Goal: Task Accomplishment & Management: Use online tool/utility

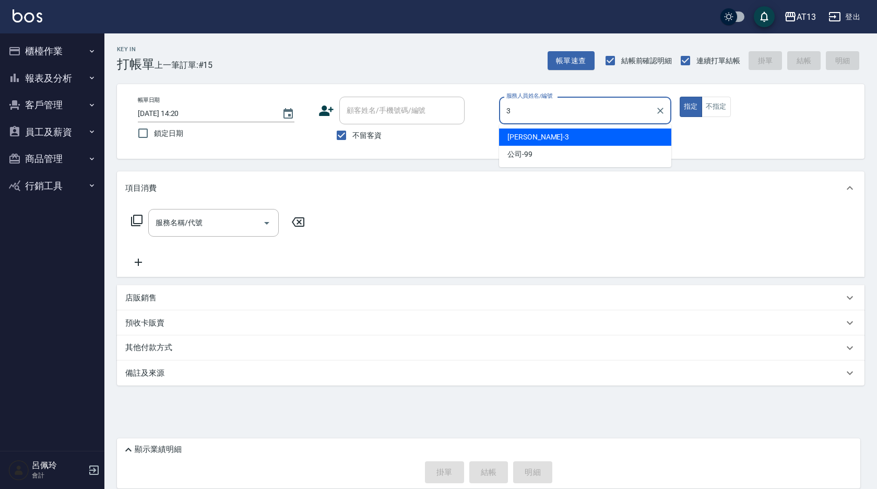
click at [535, 132] on div "[PERSON_NAME] -3" at bounding box center [585, 136] width 172 height 17
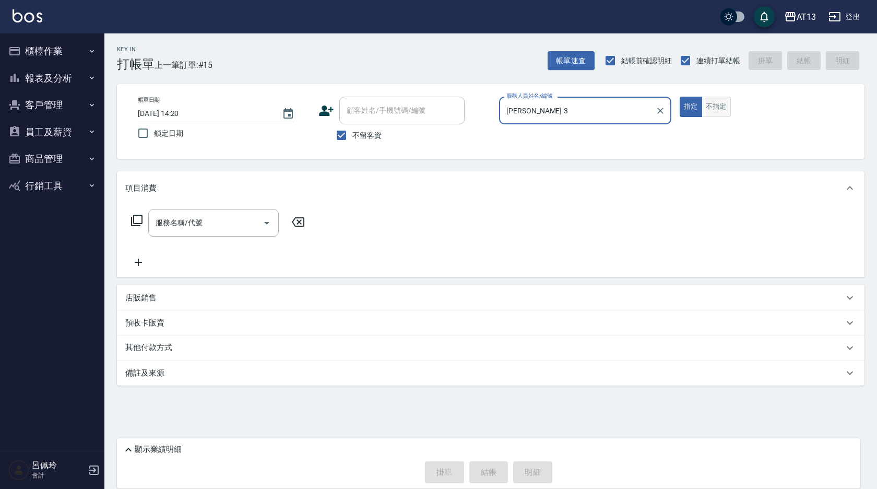
type input "[PERSON_NAME]-3"
click at [717, 108] on button "不指定" at bounding box center [716, 107] width 29 height 20
click at [226, 214] on input "服務名稱/代號" at bounding box center [206, 223] width 106 height 18
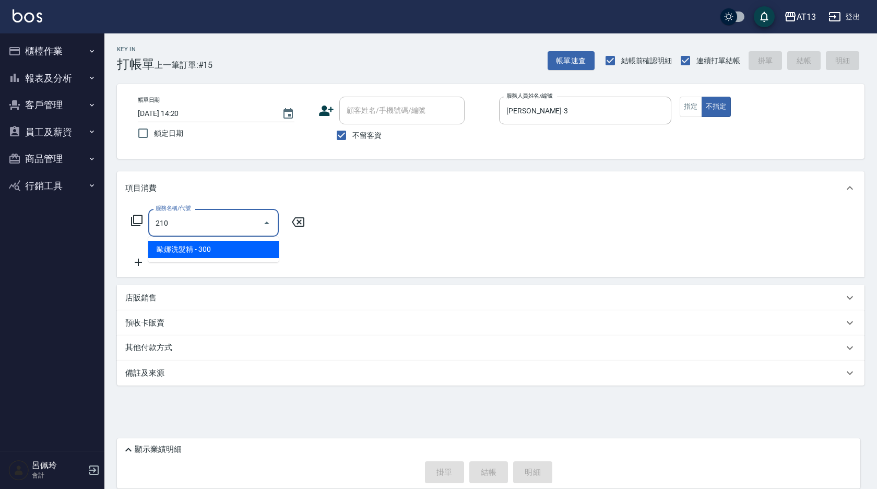
type input "歐娜洗髮精(210)"
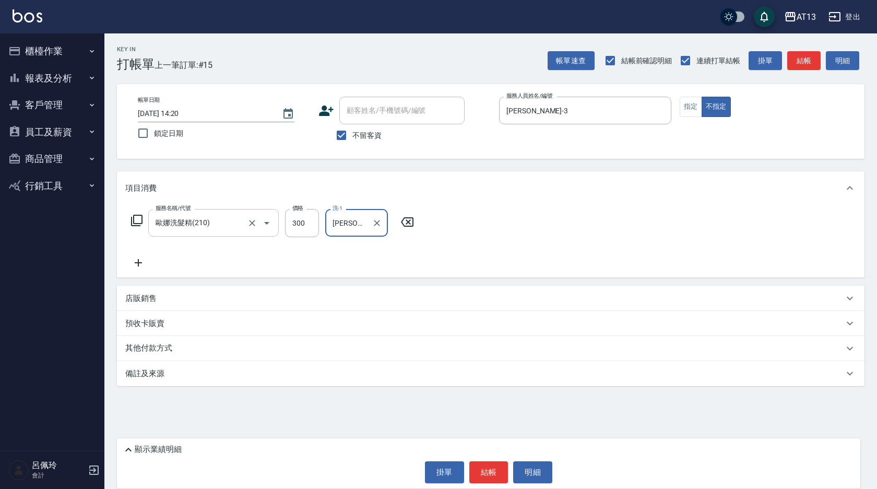
type input "[PERSON_NAME]-26"
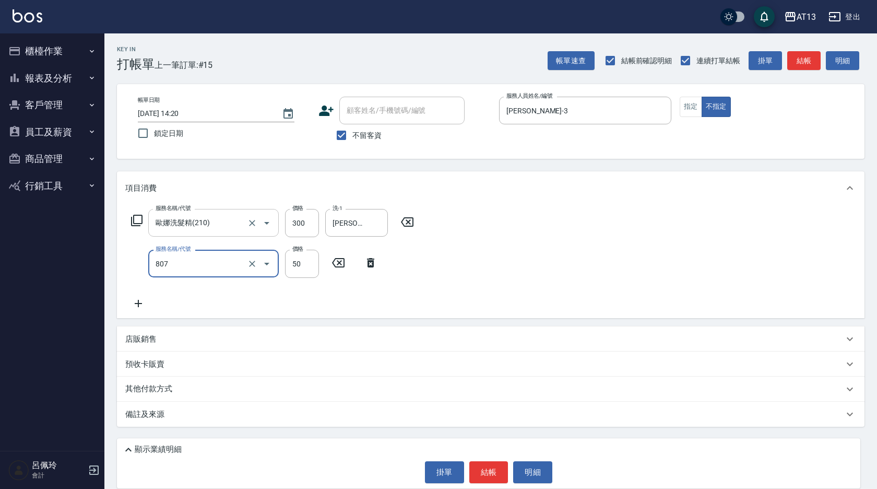
type input "TG護髮素(潤絲)(807)"
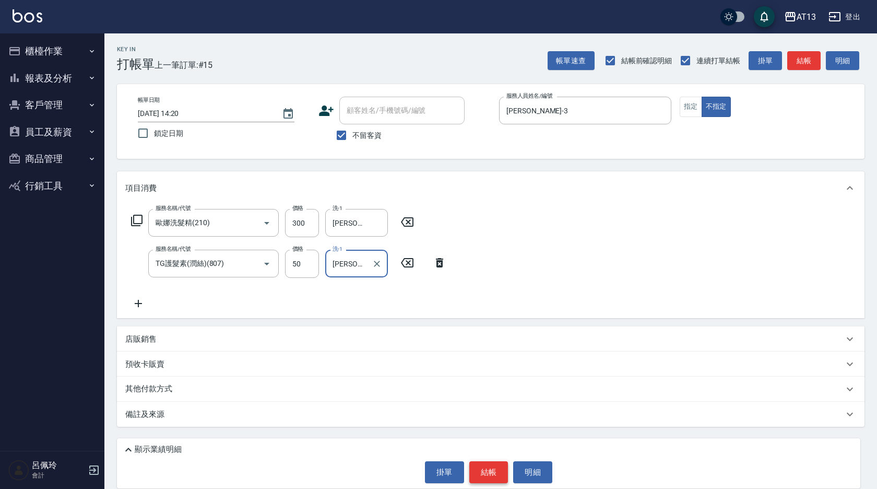
type input "[PERSON_NAME]-26"
click at [485, 473] on button "結帳" at bounding box center [489, 472] width 39 height 22
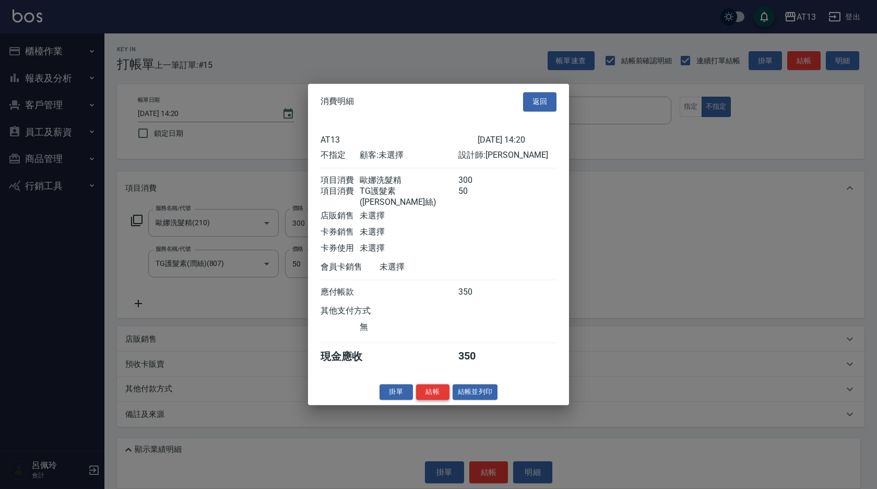
click at [426, 394] on button "結帳" at bounding box center [432, 392] width 33 height 16
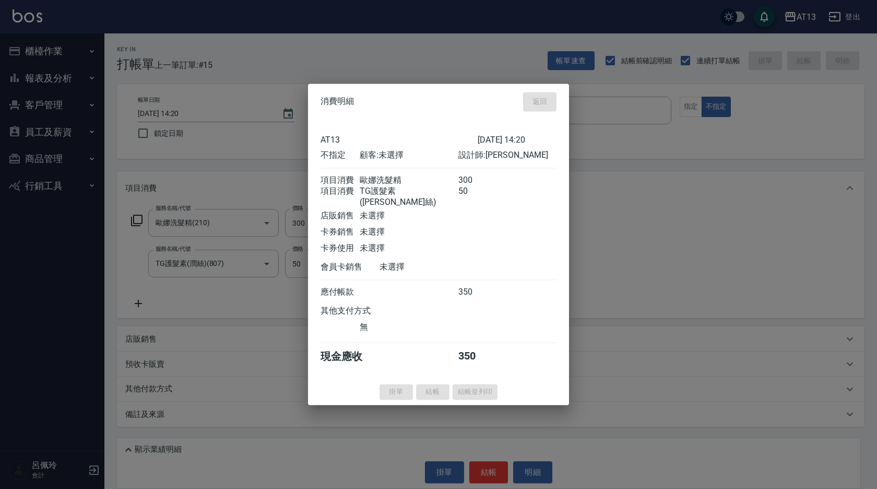
type input "[DATE] 15:37"
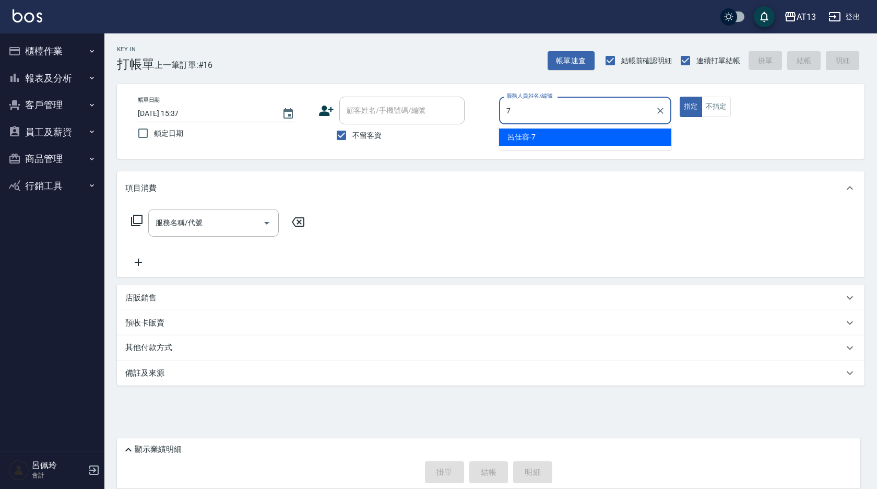
click at [534, 137] on span "[PERSON_NAME]-7" at bounding box center [522, 137] width 28 height 11
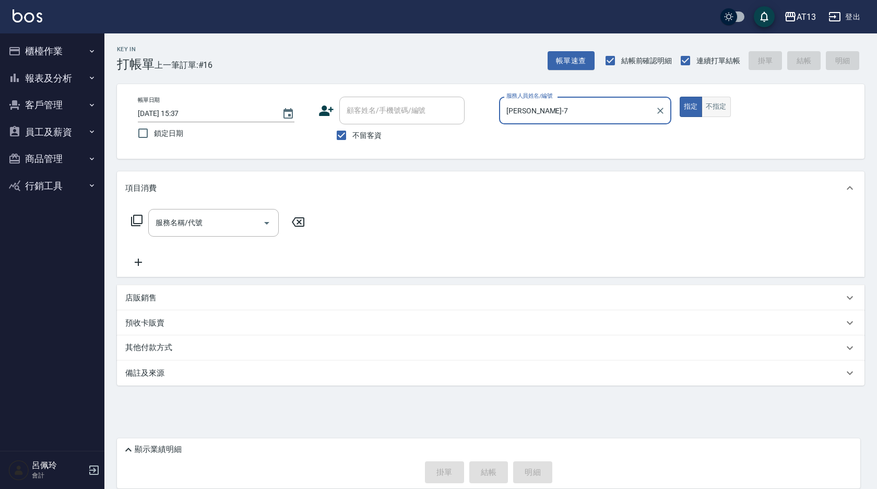
type input "[PERSON_NAME]-7"
click at [712, 107] on button "不指定" at bounding box center [716, 107] width 29 height 20
click at [266, 214] on div at bounding box center [267, 223] width 16 height 28
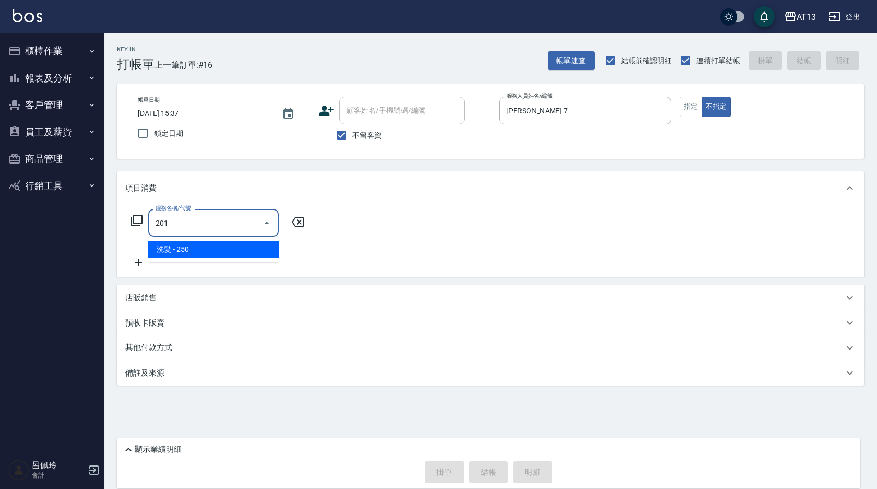
type input "洗髮(201)"
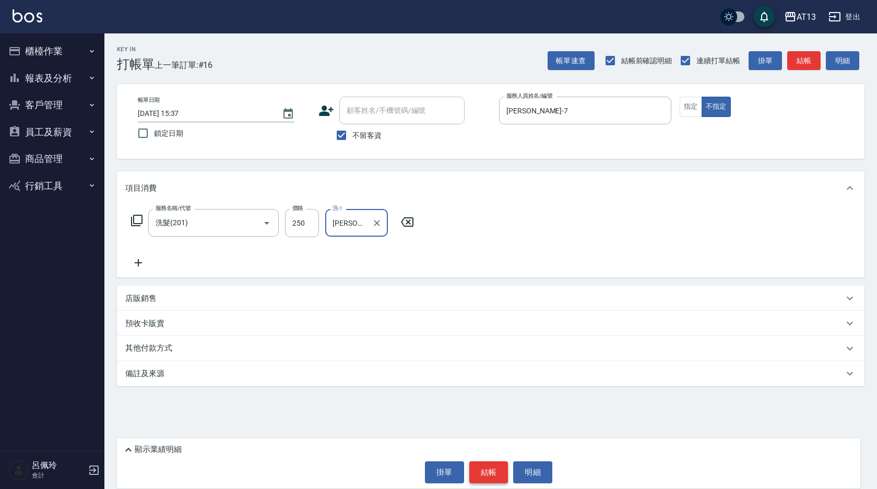
type input "[PERSON_NAME]-31"
click at [496, 469] on button "結帳" at bounding box center [489, 472] width 39 height 22
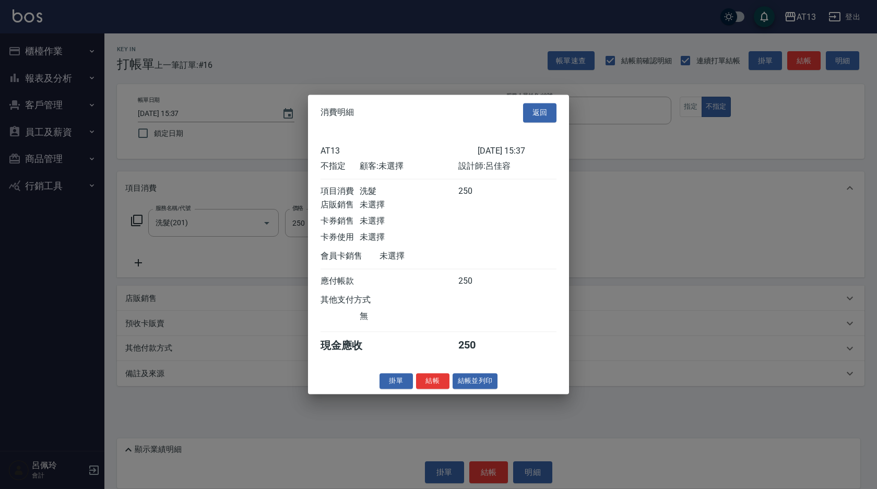
click at [487, 469] on div at bounding box center [438, 244] width 877 height 489
click at [434, 389] on button "結帳" at bounding box center [432, 381] width 33 height 16
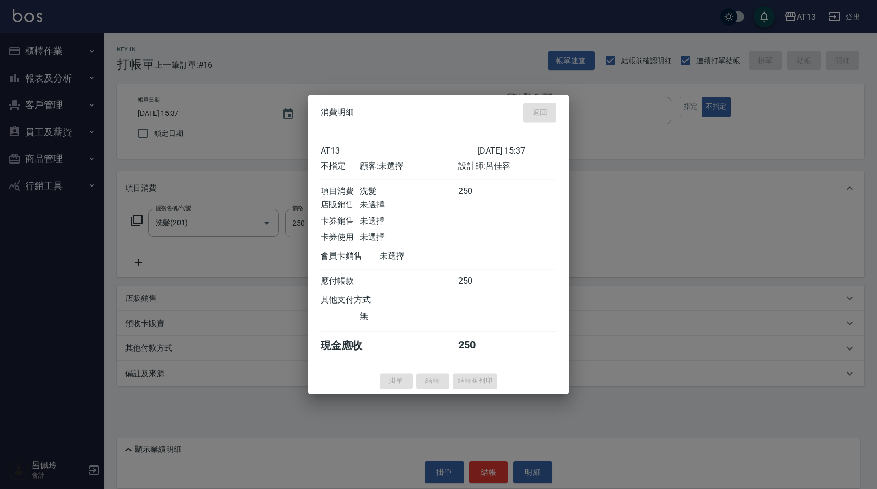
type input "[DATE] 15:38"
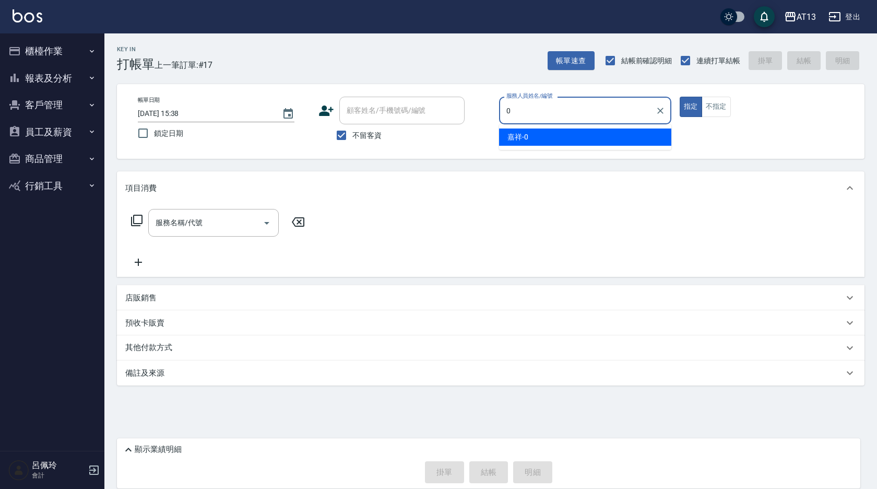
drag, startPoint x: 567, startPoint y: 134, endPoint x: 448, endPoint y: 183, distance: 128.3
click at [565, 135] on div "嘉祥 -0" at bounding box center [585, 136] width 172 height 17
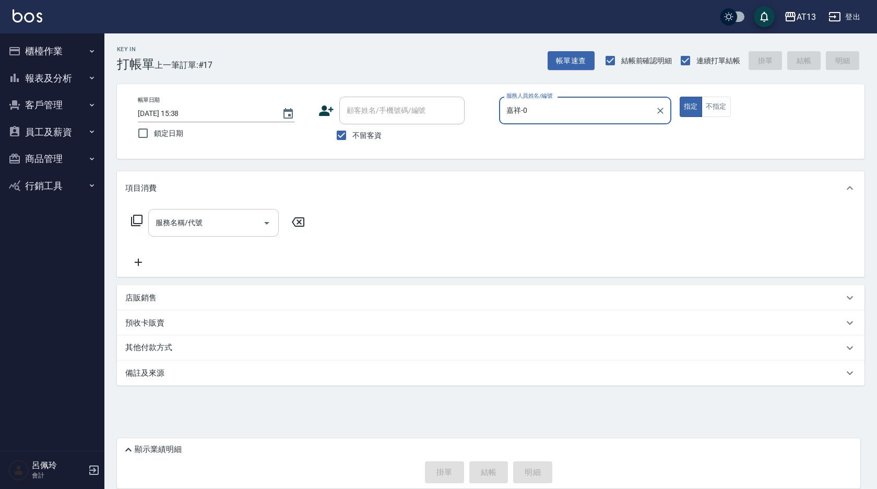
type input "嘉祥-0"
click at [174, 230] on input "服務名稱/代號" at bounding box center [206, 223] width 106 height 18
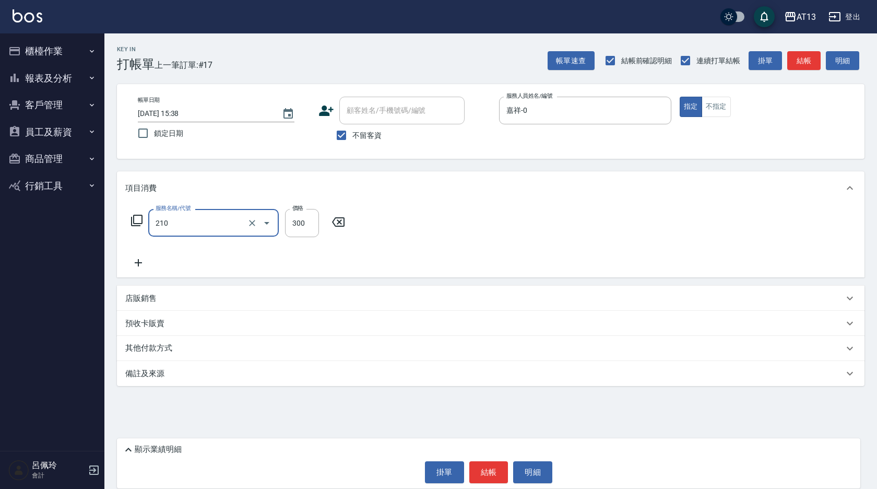
type input "歐娜洗髮精(210)"
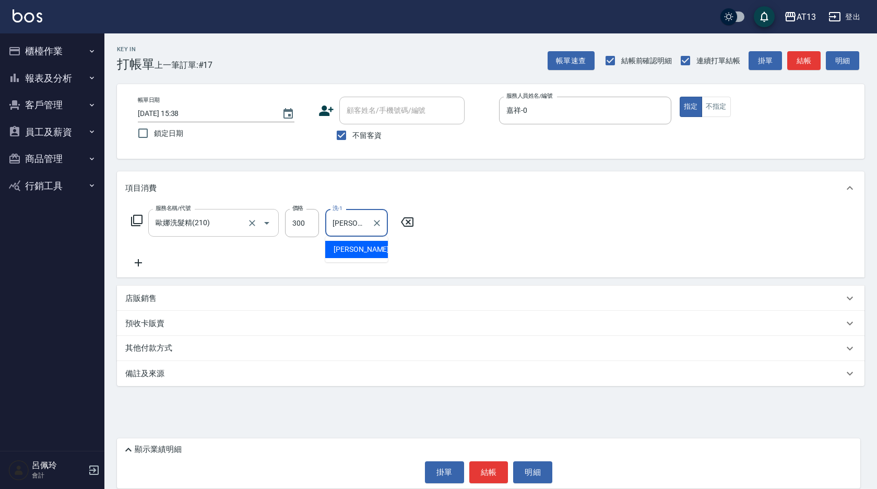
type input "[PERSON_NAME]-24"
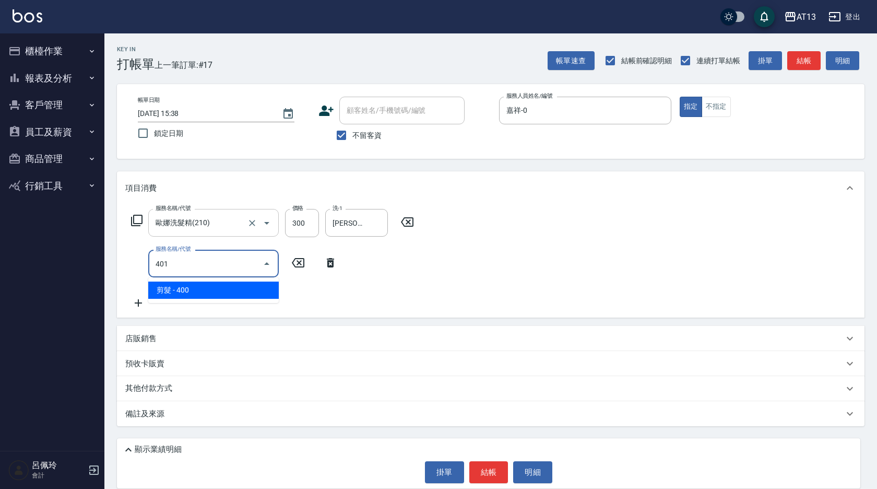
type input "剪髮(401)"
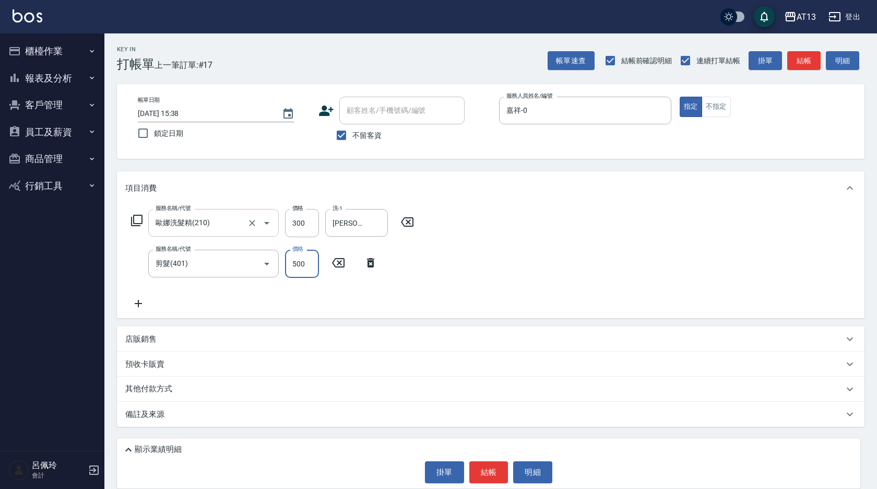
type input "500"
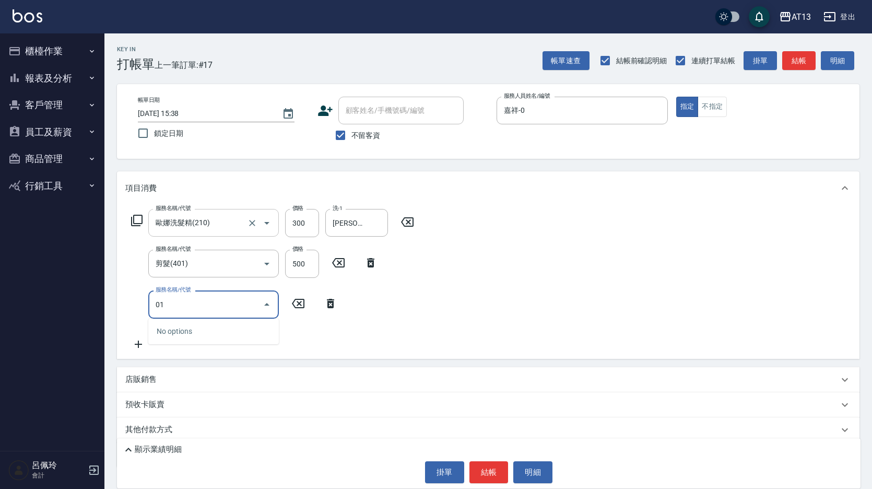
type input "0"
type input "染髮(501)"
type input "2050"
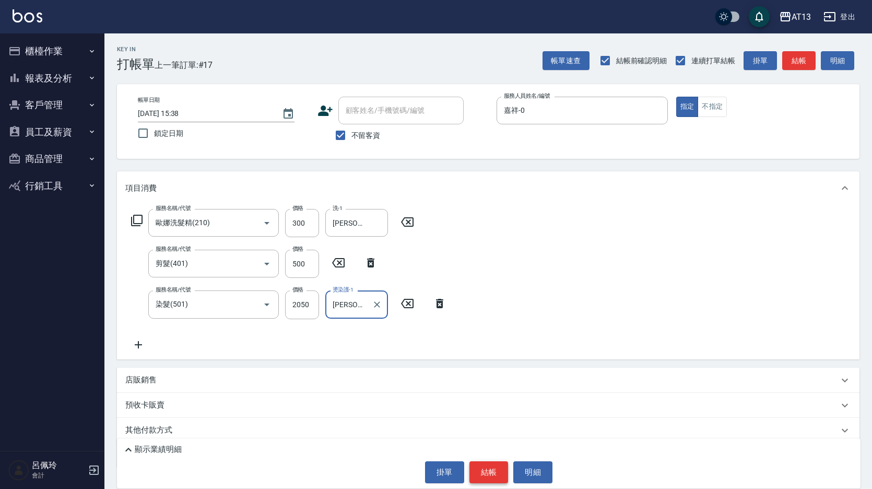
type input "[PERSON_NAME]-24"
click at [493, 470] on button "結帳" at bounding box center [489, 472] width 39 height 22
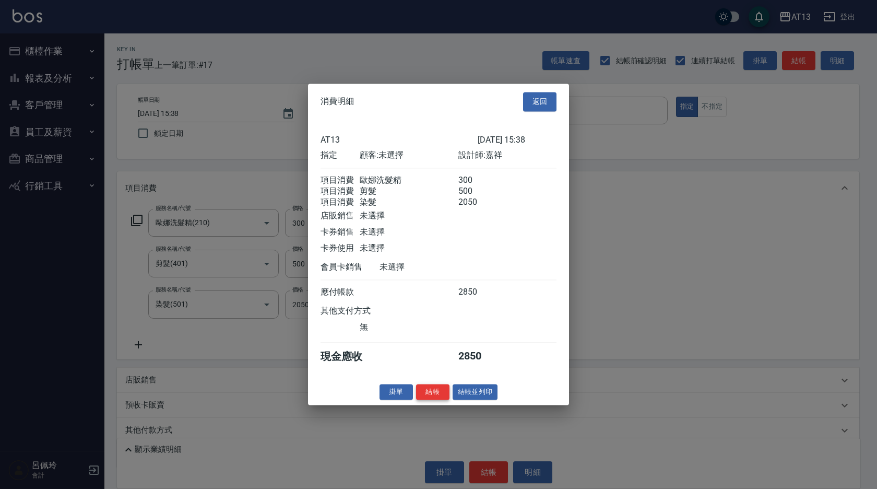
click at [430, 400] on button "結帳" at bounding box center [432, 392] width 33 height 16
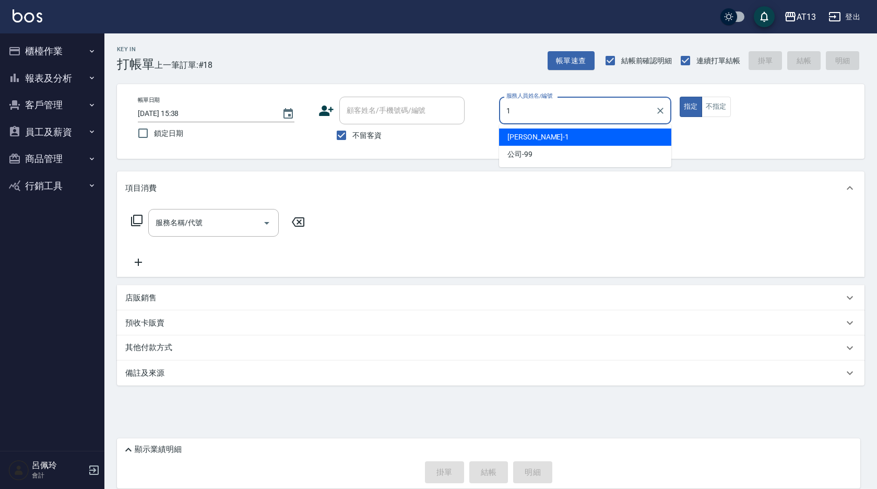
click at [528, 139] on span "[PERSON_NAME] -1" at bounding box center [539, 137] width 62 height 11
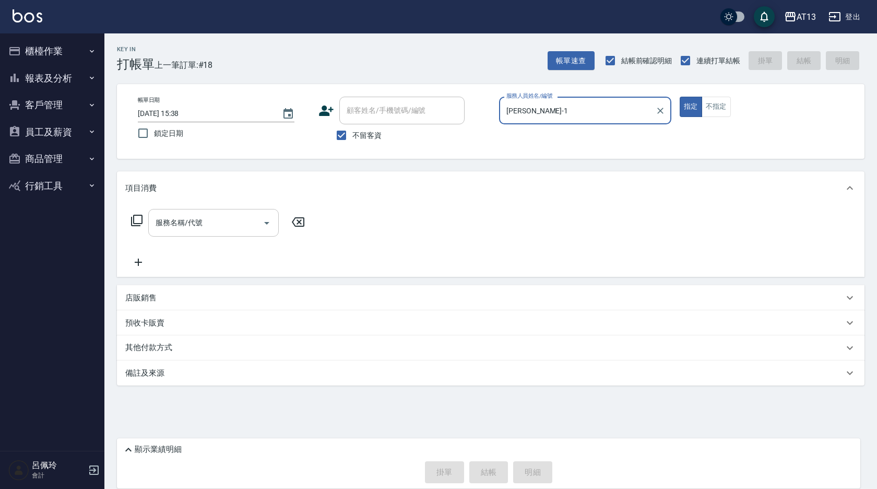
type input "[PERSON_NAME]-1"
click at [225, 221] on input "服務名稱/代號" at bounding box center [206, 223] width 106 height 18
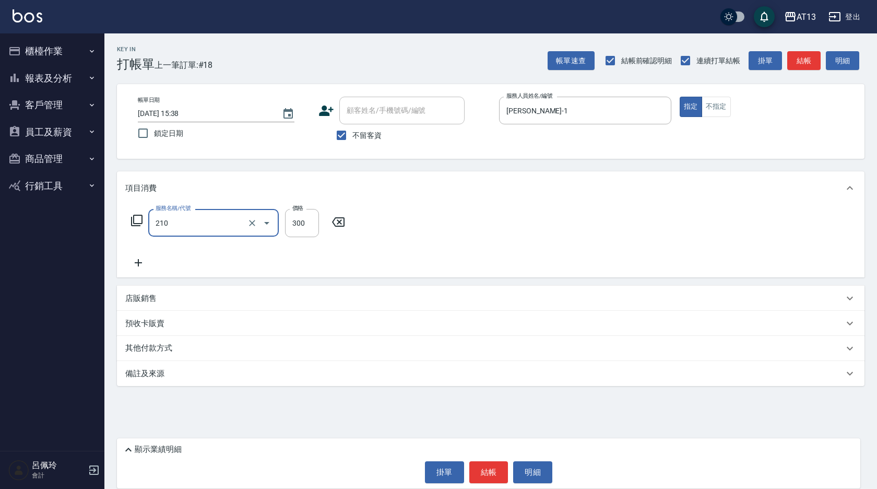
type input "歐娜洗髮精(210)"
type input "[PERSON_NAME]-11"
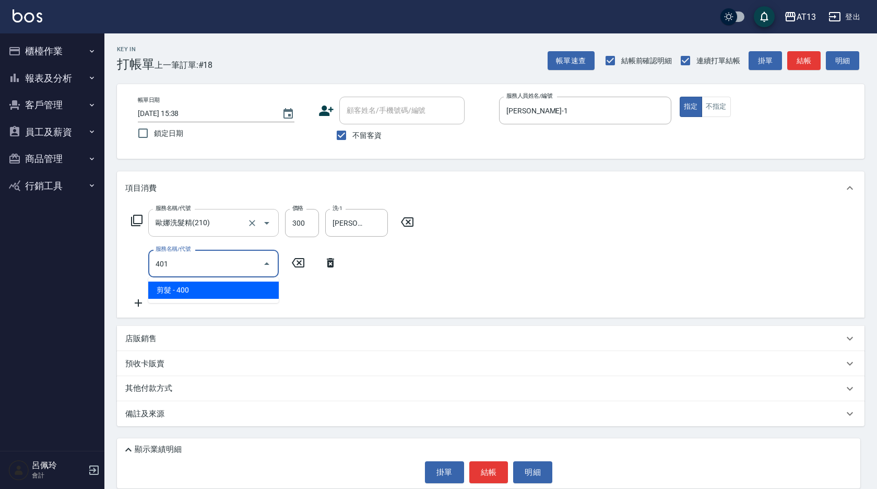
type input "剪髮(401)"
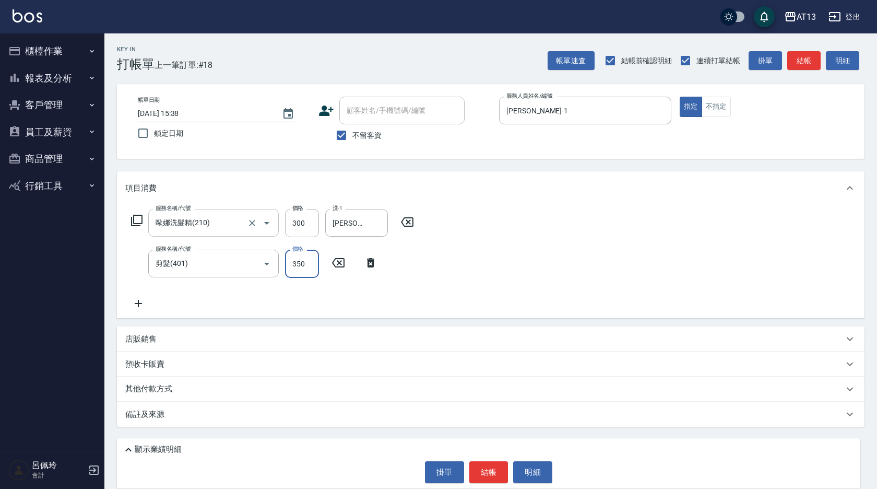
type input "350"
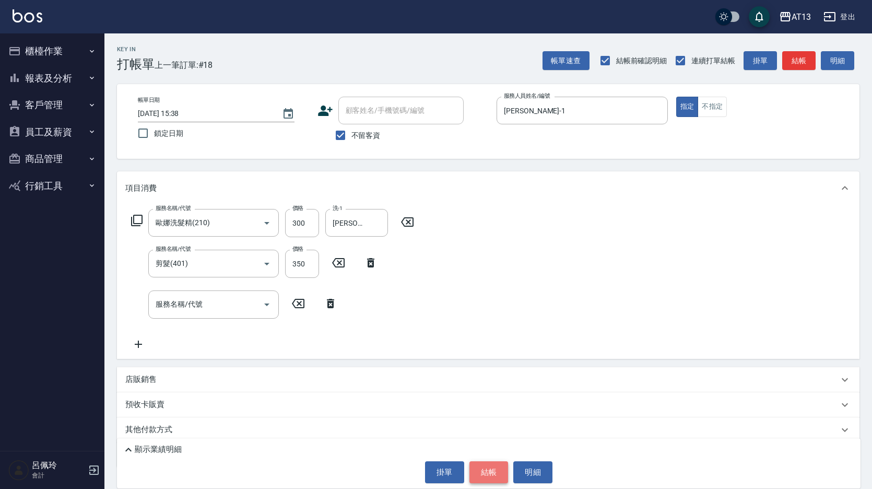
click at [481, 462] on button "結帳" at bounding box center [489, 472] width 39 height 22
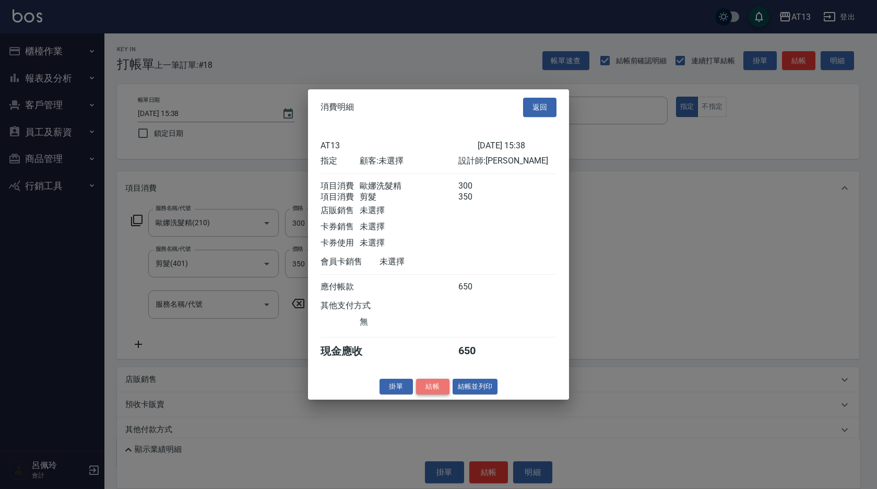
click at [427, 394] on button "結帳" at bounding box center [432, 386] width 33 height 16
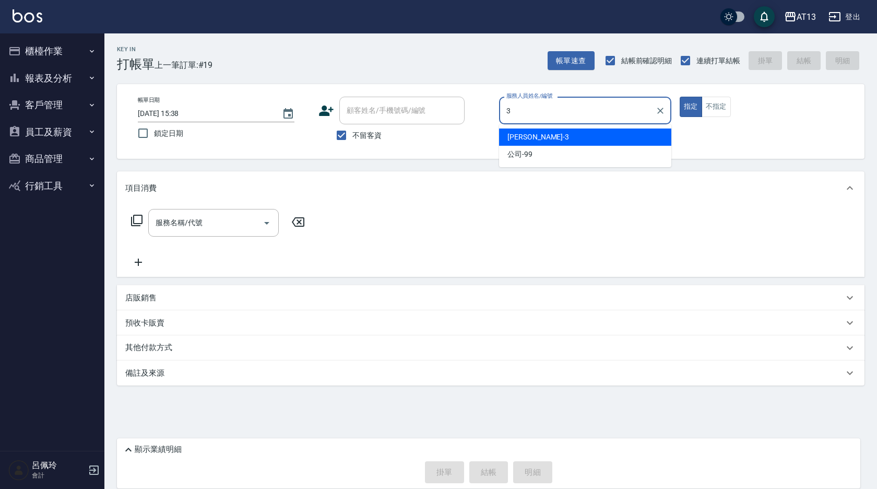
click at [569, 136] on div "[PERSON_NAME] -3" at bounding box center [585, 136] width 172 height 17
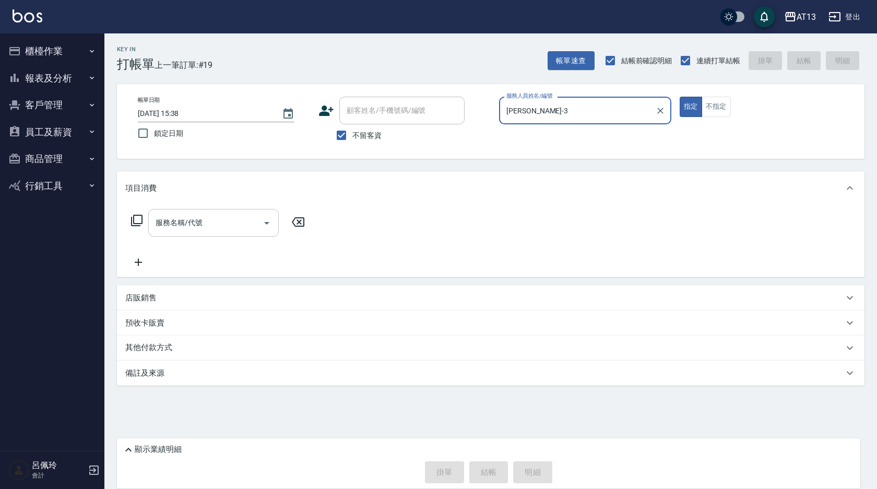
type input "[PERSON_NAME]-3"
click at [230, 217] on input "服務名稱/代號" at bounding box center [206, 223] width 106 height 18
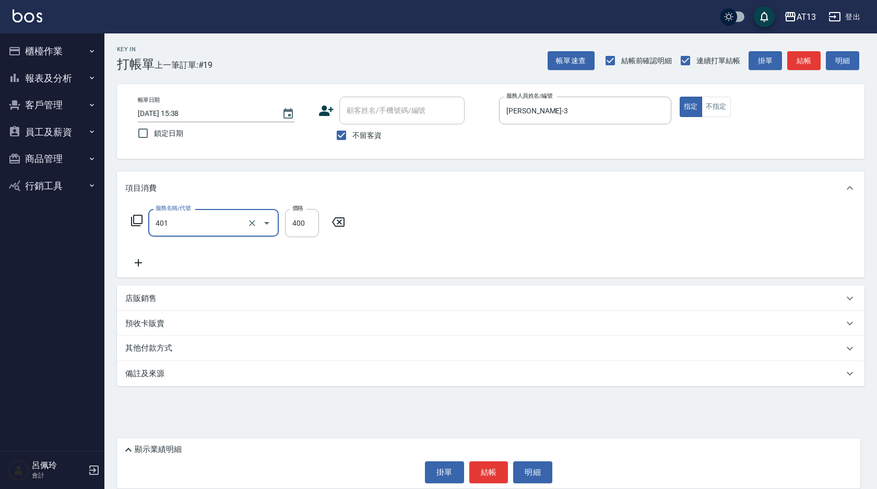
type input "剪髮(401)"
click at [439, 230] on div "服務名稱/代號 剪髮(401) 服務名稱/代號 價格 400 價格" at bounding box center [491, 241] width 748 height 73
click at [493, 469] on button "結帳" at bounding box center [489, 472] width 39 height 22
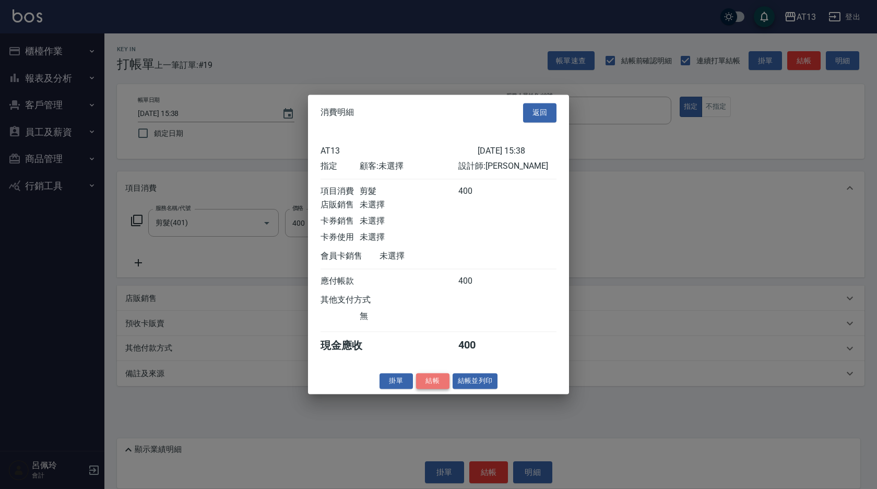
click at [430, 389] on button "結帳" at bounding box center [432, 381] width 33 height 16
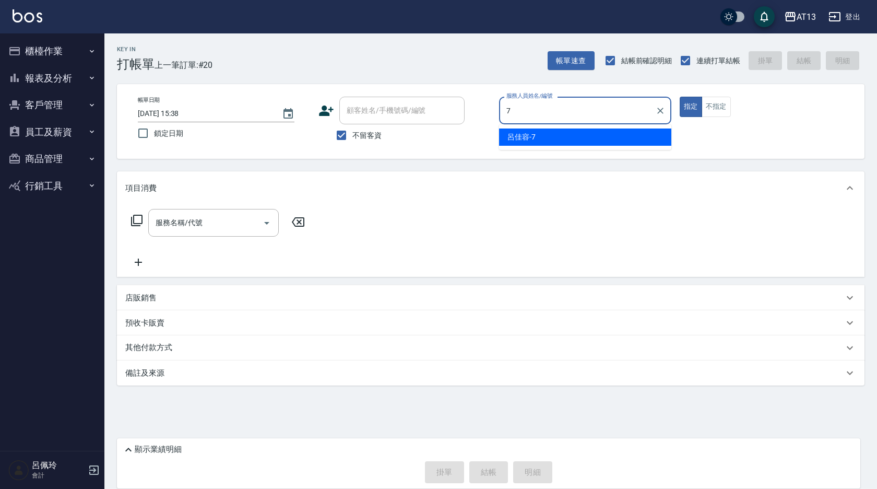
click at [587, 143] on div "[PERSON_NAME]-7" at bounding box center [585, 136] width 172 height 17
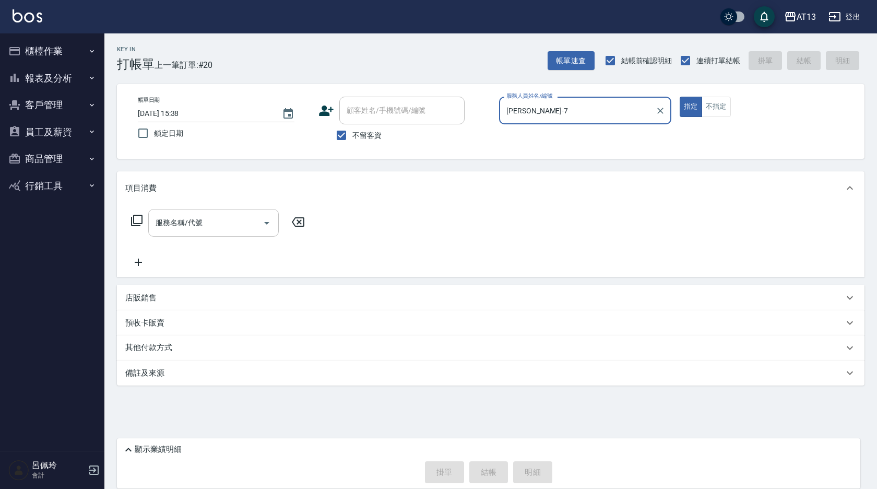
click at [243, 232] on div "服務名稱/代號" at bounding box center [213, 223] width 131 height 28
type input "[PERSON_NAME]-7"
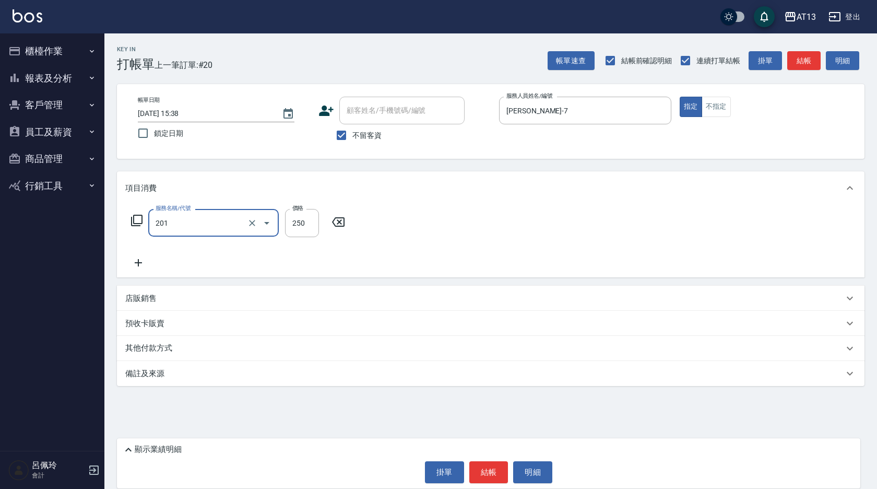
type input "洗髮(201)"
type input "[PERSON_NAME]-7"
click at [481, 473] on button "結帳" at bounding box center [489, 472] width 39 height 22
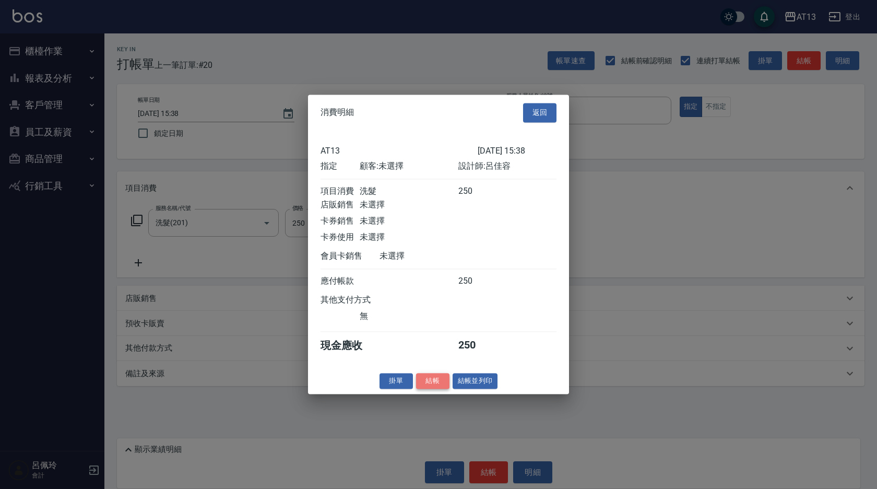
click at [433, 389] on button "結帳" at bounding box center [432, 381] width 33 height 16
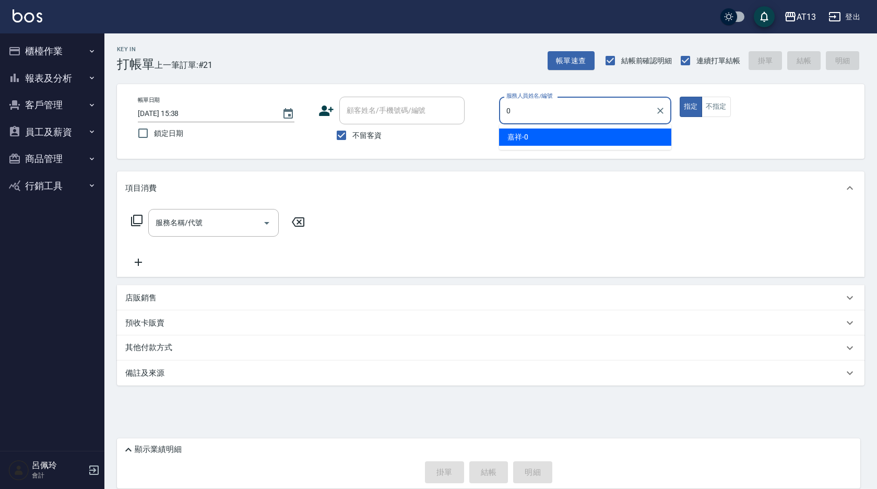
click at [576, 135] on div "嘉祥 -0" at bounding box center [585, 136] width 172 height 17
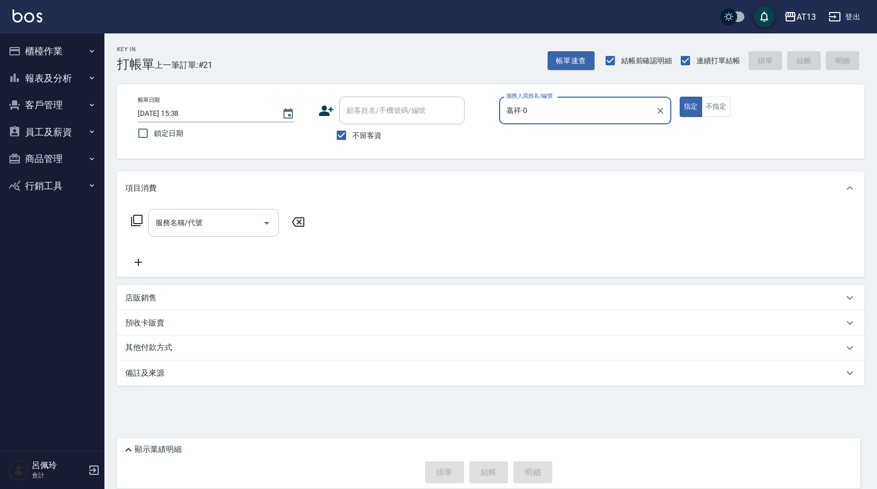
type input "嘉祥-0"
click at [238, 216] on input "服務名稱/代號" at bounding box center [206, 223] width 106 height 18
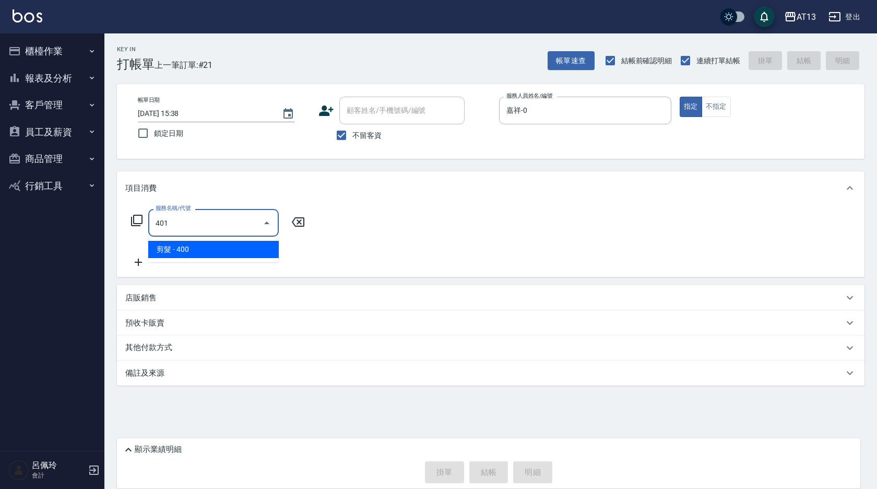
type input "剪髮(401)"
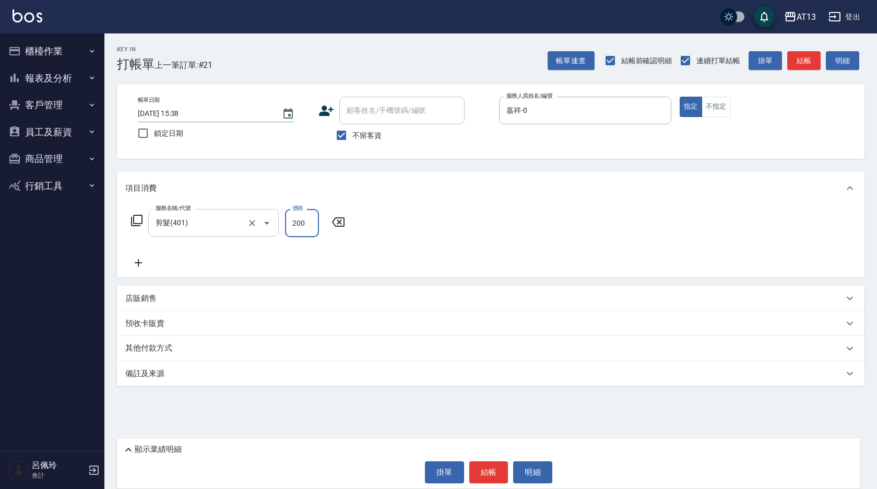
type input "200"
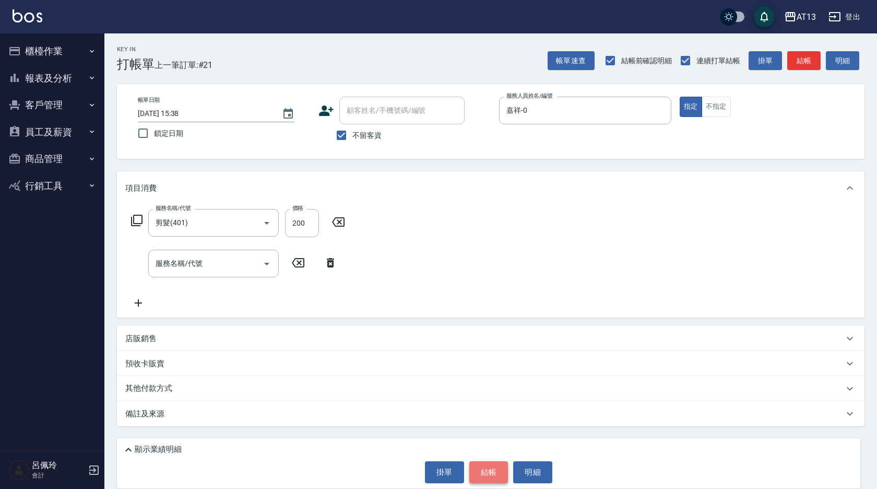
click at [494, 469] on button "結帳" at bounding box center [489, 472] width 39 height 22
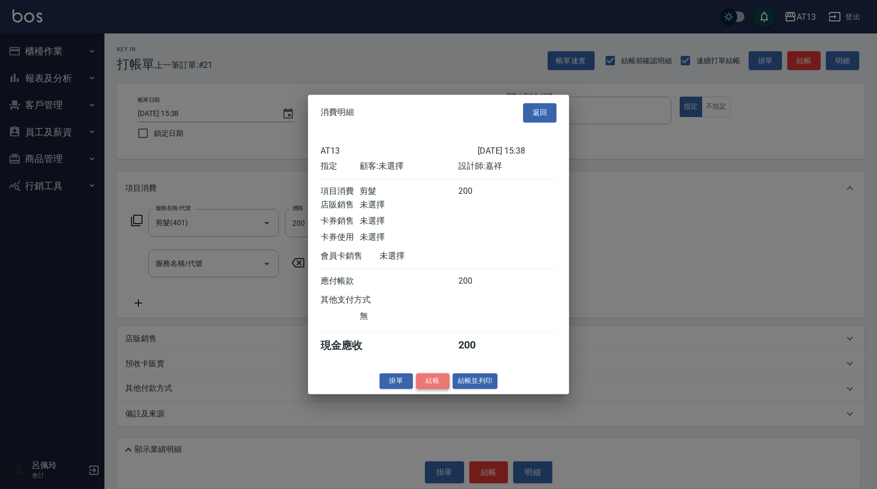
click at [431, 389] on button "結帳" at bounding box center [432, 381] width 33 height 16
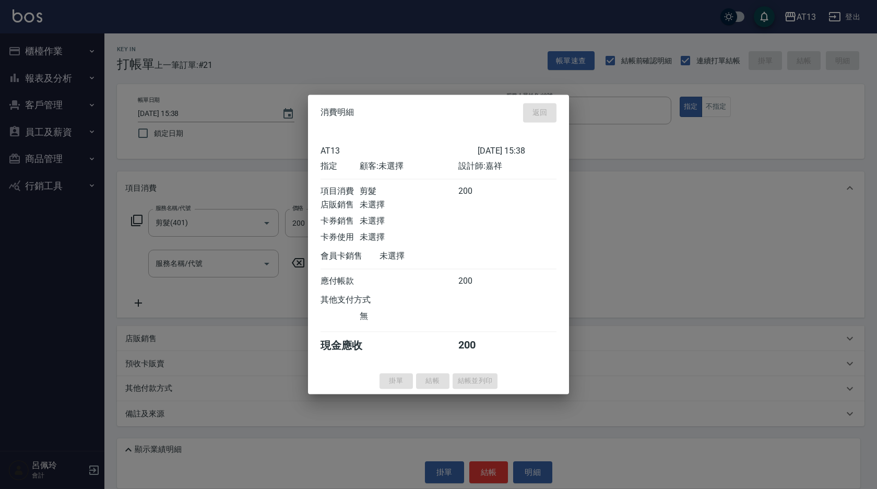
type input "[DATE] 15:39"
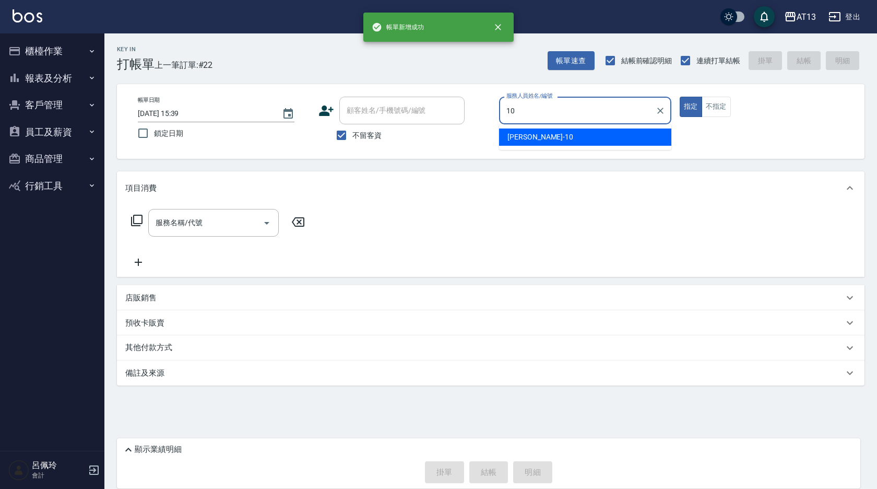
click at [532, 141] on span "[PERSON_NAME] -10" at bounding box center [541, 137] width 66 height 11
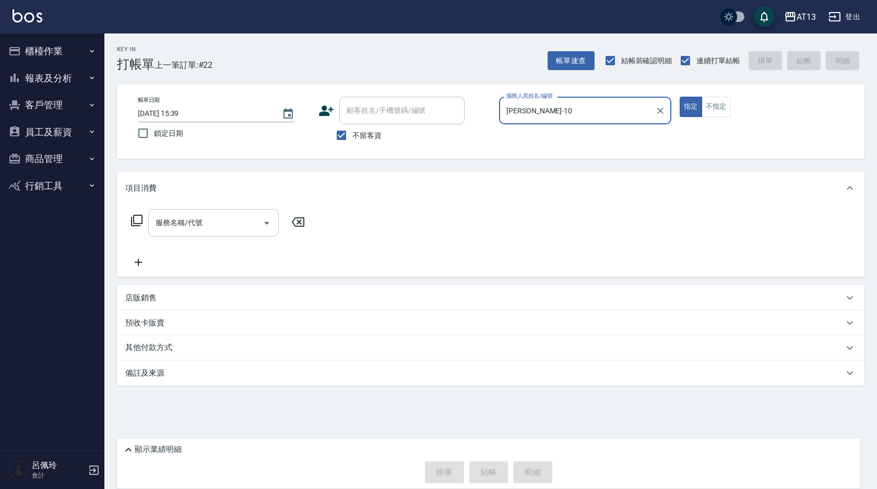
type input "[PERSON_NAME]-10"
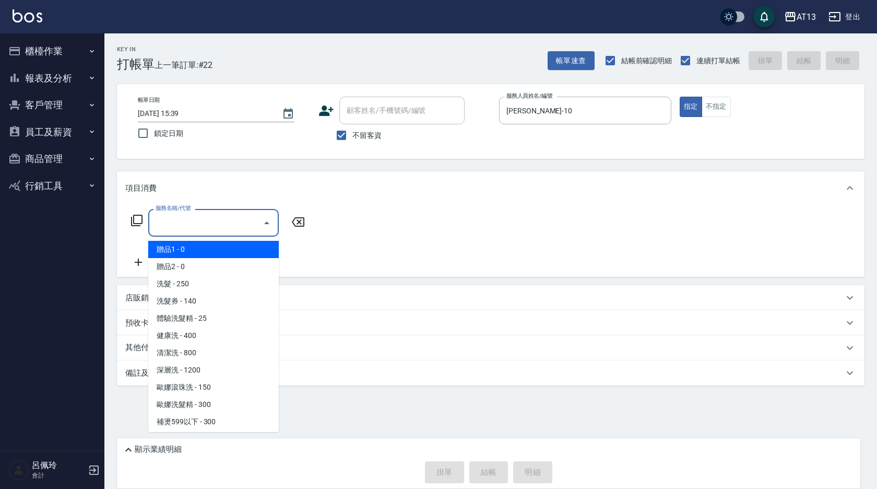
click at [192, 229] on input "服務名稱/代號" at bounding box center [206, 223] width 106 height 18
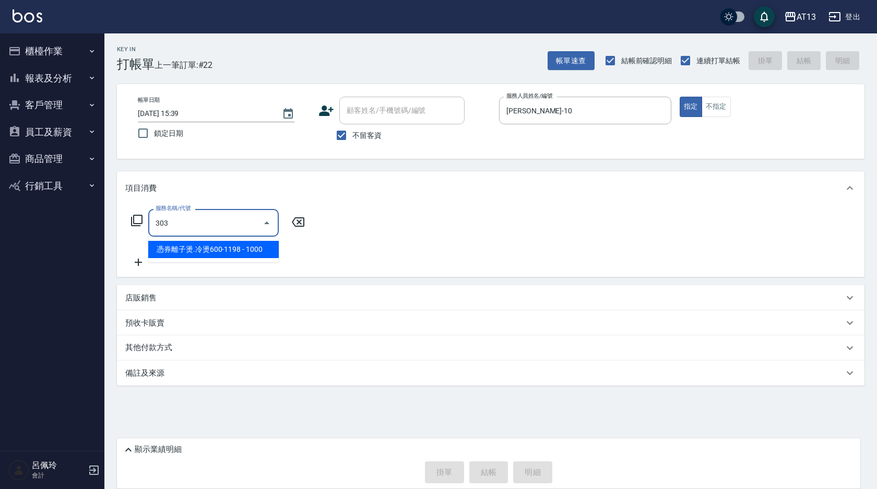
type input "憑券離子燙.冷燙600-1198(303)"
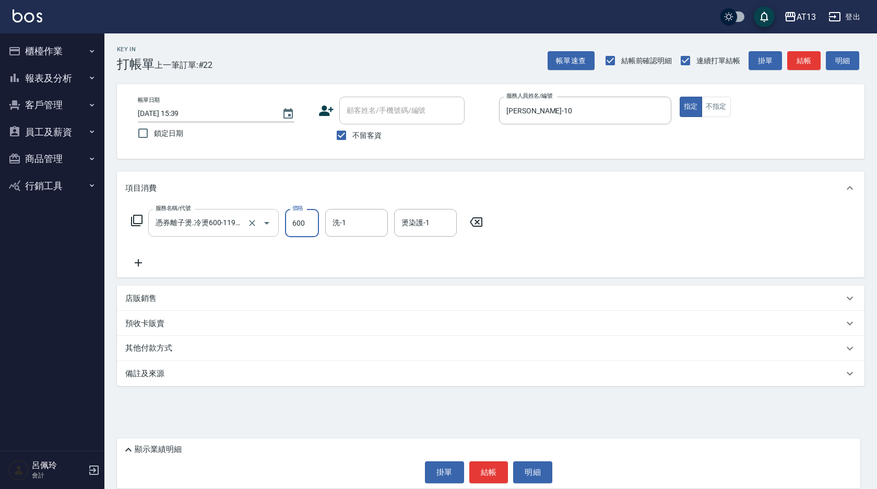
type input "600"
type input "[PERSON_NAME]-31"
click at [592, 233] on div "服務名稱/代號 憑券離子燙.冷燙600-1198(303) 服務名稱/代號 價格 600 價格 洗-1 [PERSON_NAME]-31 洗-1 燙染護-1 …" at bounding box center [491, 241] width 748 height 73
click at [485, 465] on button "結帳" at bounding box center [489, 472] width 39 height 22
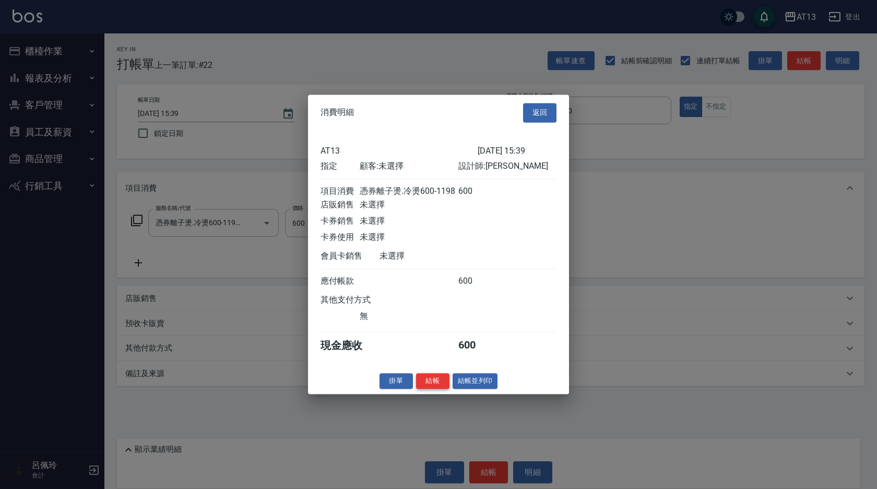
click at [439, 389] on button "結帳" at bounding box center [432, 381] width 33 height 16
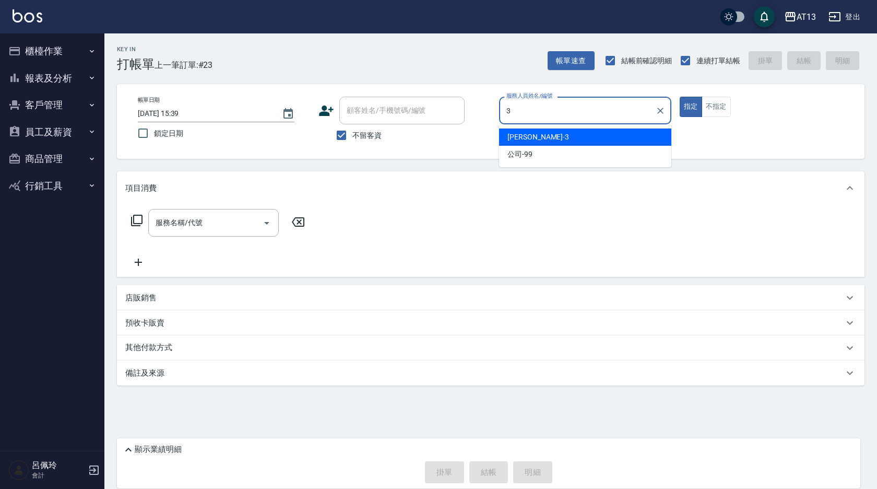
drag, startPoint x: 520, startPoint y: 142, endPoint x: 565, endPoint y: 135, distance: 44.8
click at [520, 142] on span "[PERSON_NAME] -3" at bounding box center [539, 137] width 62 height 11
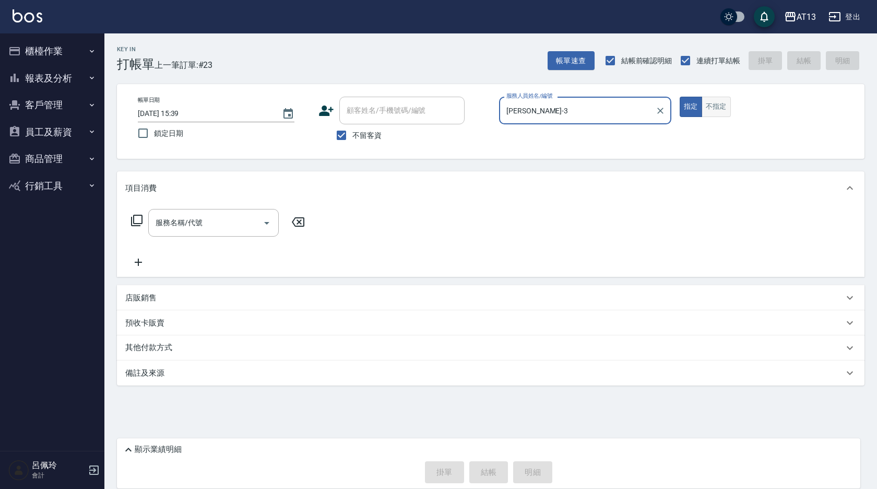
type input "[PERSON_NAME]-3"
click at [711, 110] on button "不指定" at bounding box center [716, 107] width 29 height 20
drag, startPoint x: 194, startPoint y: 225, endPoint x: 186, endPoint y: 232, distance: 10.7
click at [193, 225] on input "服務名稱/代號" at bounding box center [206, 223] width 106 height 18
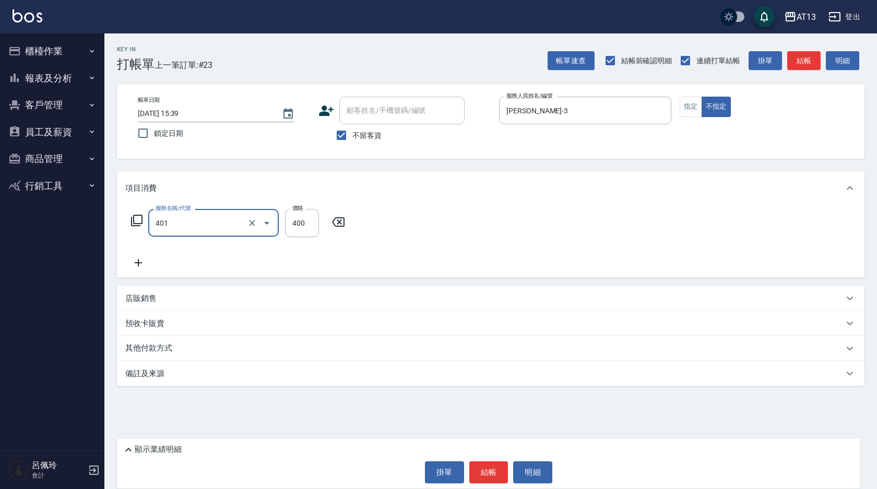
type input "剪髮(401)"
type input "200"
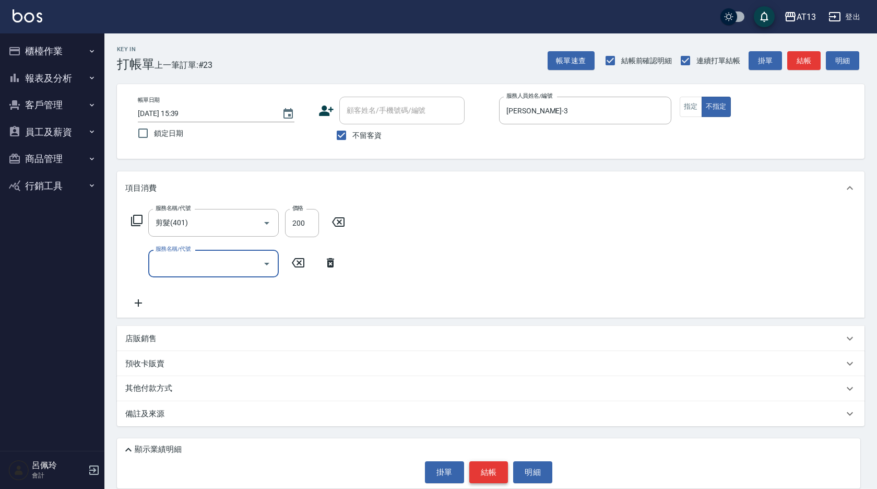
click at [487, 473] on button "結帳" at bounding box center [489, 472] width 39 height 22
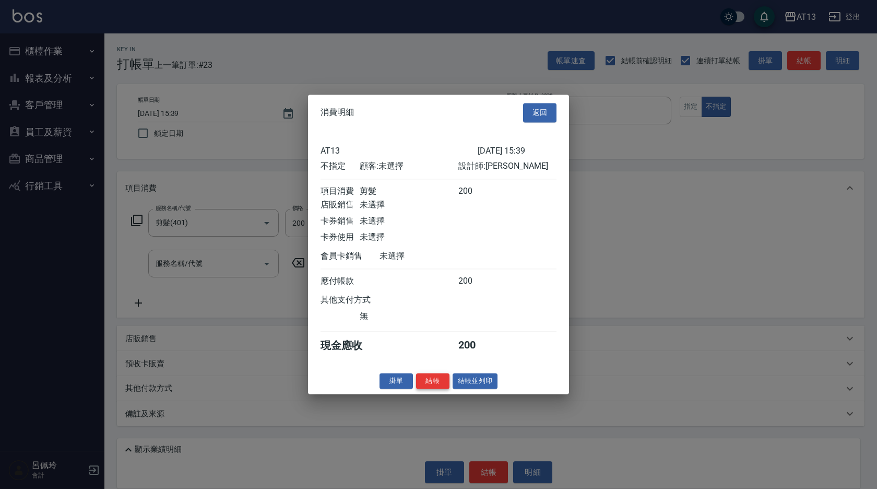
click at [433, 389] on button "結帳" at bounding box center [432, 381] width 33 height 16
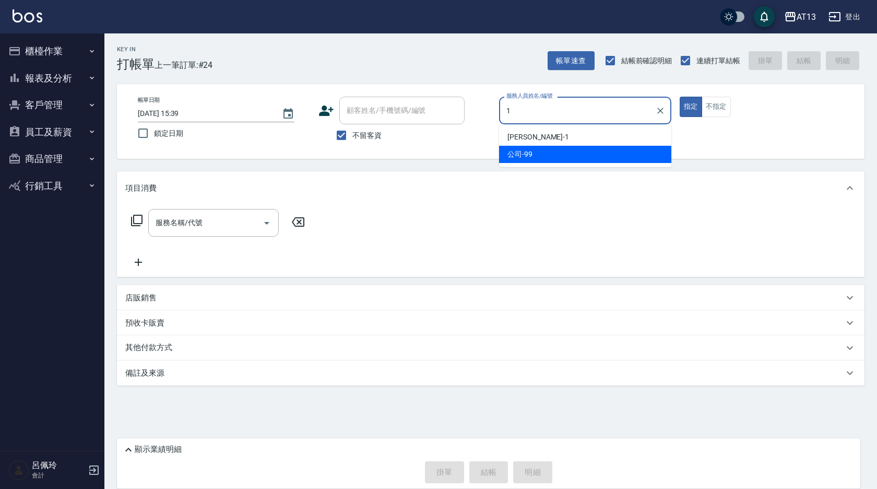
click at [519, 146] on div "公司 -99" at bounding box center [585, 154] width 172 height 17
type input "公司-99"
click at [661, 110] on icon "Clear" at bounding box center [661, 111] width 6 height 6
click at [606, 112] on input "服務人員姓名/編號" at bounding box center [585, 110] width 163 height 18
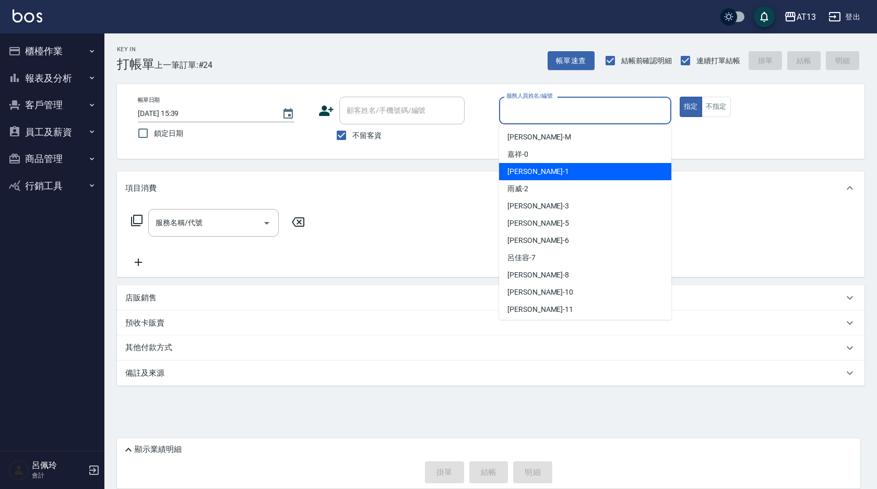
click at [527, 168] on span "[PERSON_NAME] -1" at bounding box center [539, 171] width 62 height 11
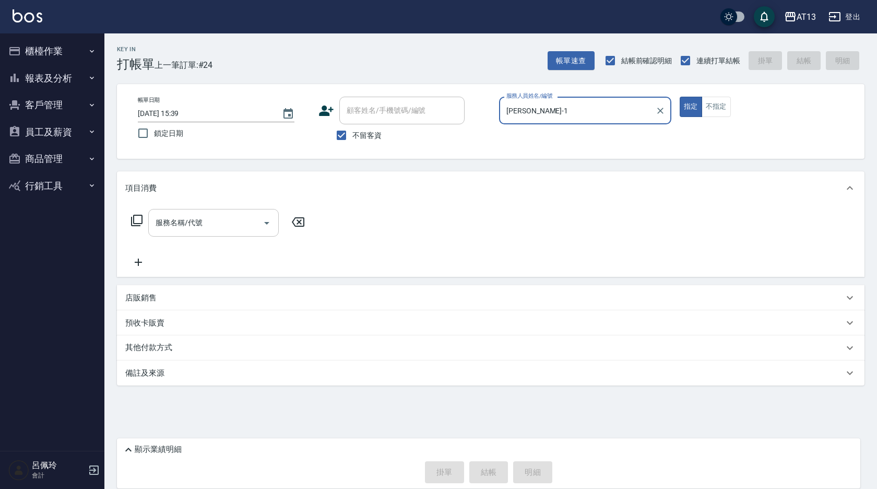
type input "[PERSON_NAME]-1"
click at [235, 216] on input "服務名稱/代號" at bounding box center [206, 223] width 106 height 18
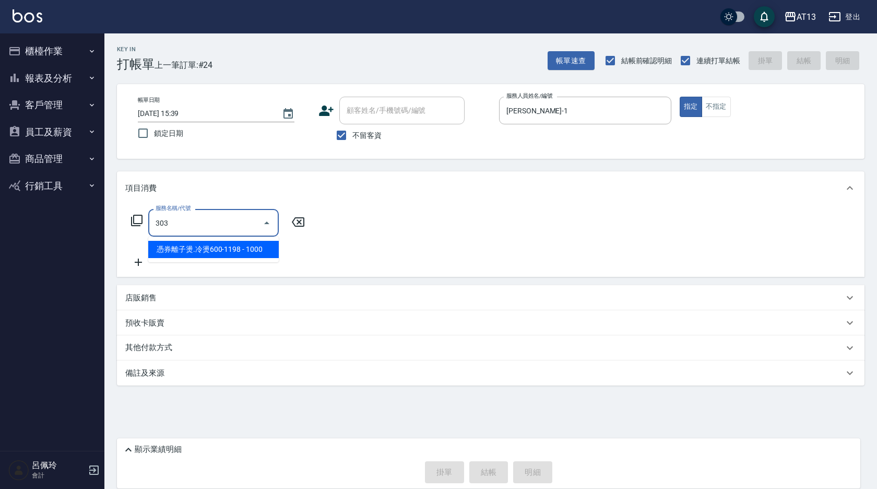
type input "憑券離子燙.冷燙600-1198(303)"
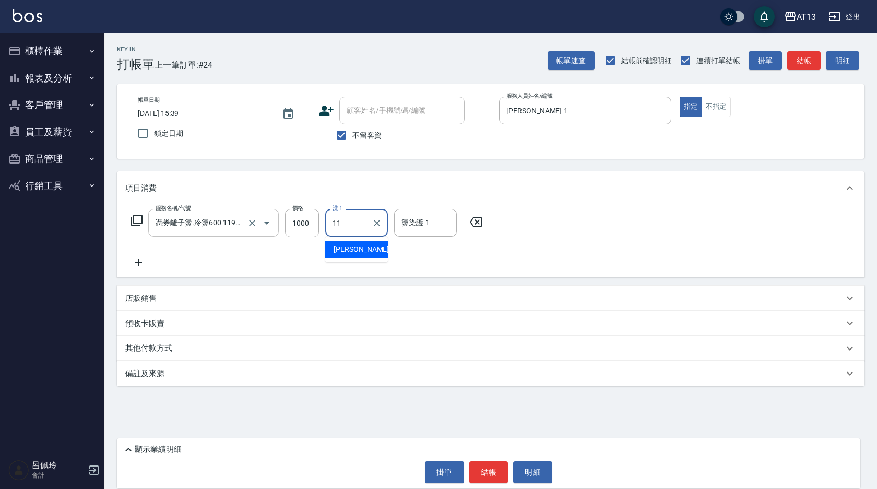
type input "[PERSON_NAME]-11"
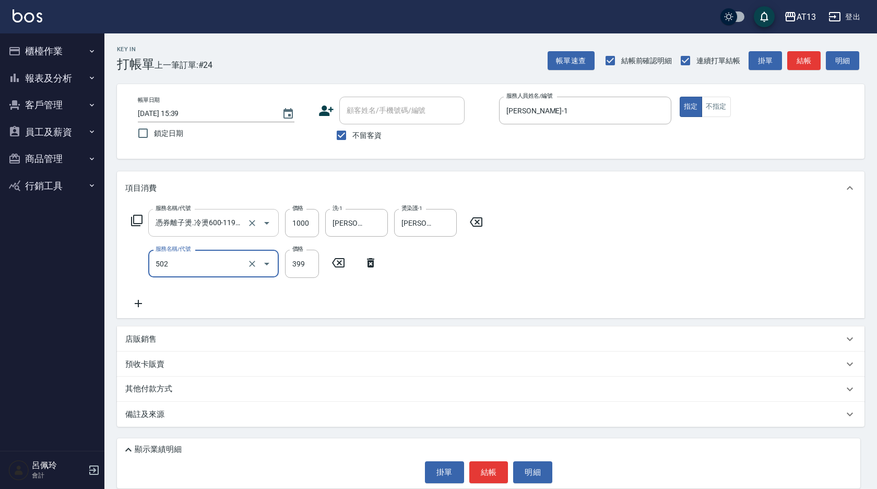
type input "挑染5束399(502)"
type input "1000"
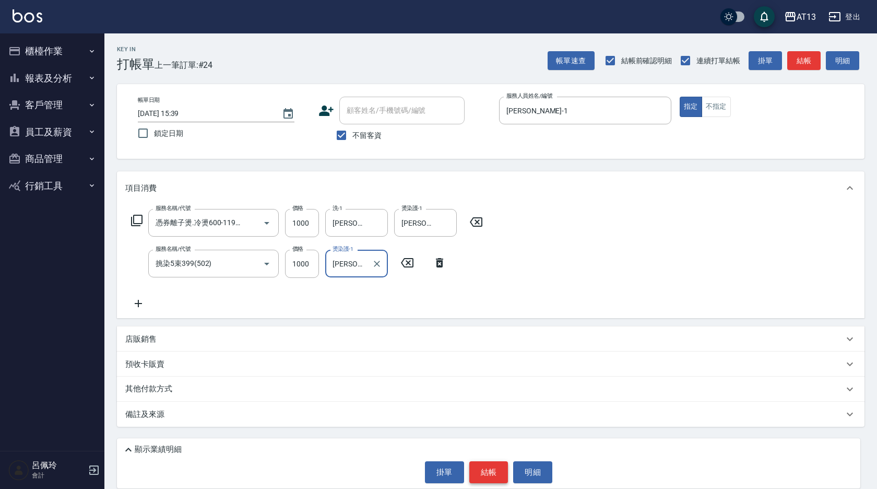
type input "[PERSON_NAME]-11"
click at [496, 477] on button "結帳" at bounding box center [489, 472] width 39 height 22
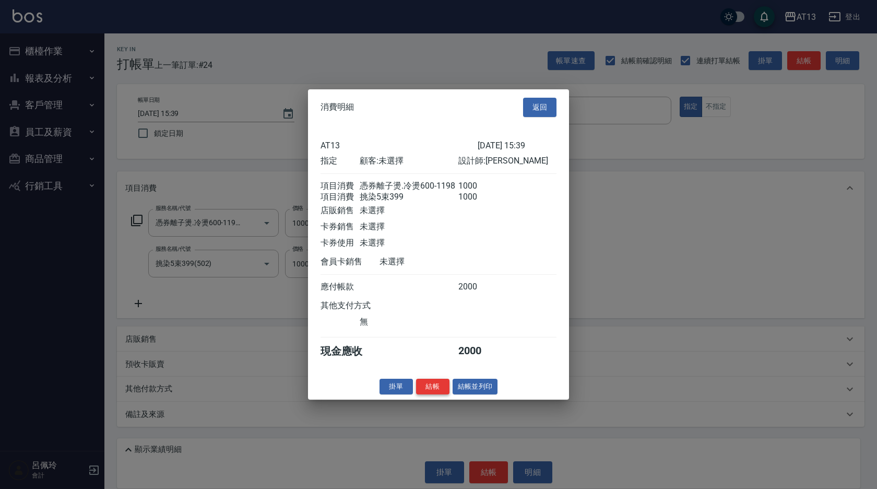
click at [437, 394] on button "結帳" at bounding box center [432, 386] width 33 height 16
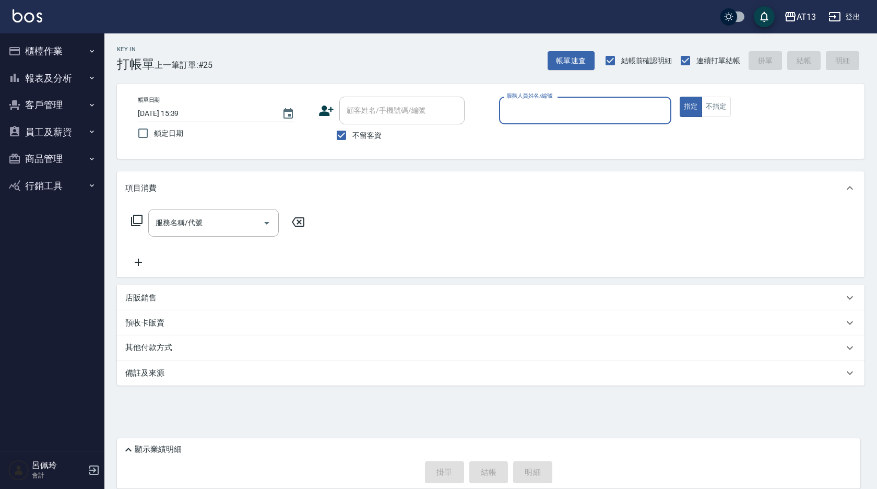
click at [55, 54] on button "櫃檯作業" at bounding box center [52, 51] width 96 height 27
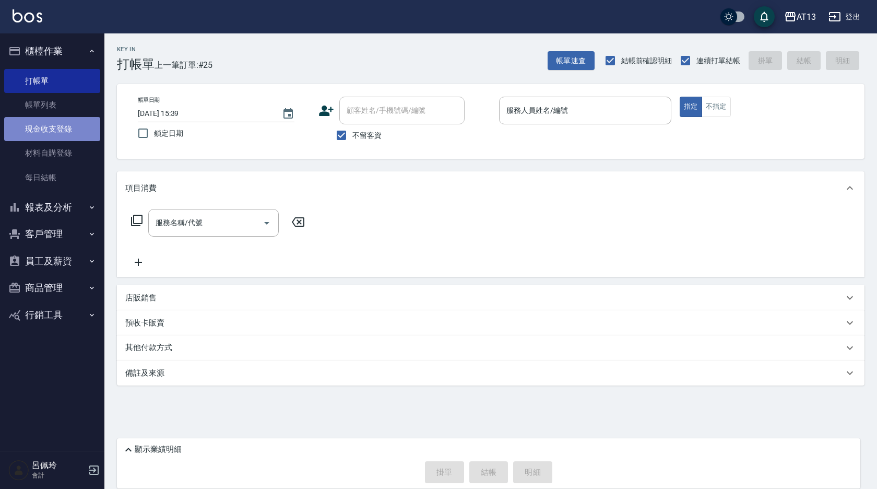
click at [54, 124] on link "現金收支登錄" at bounding box center [52, 129] width 96 height 24
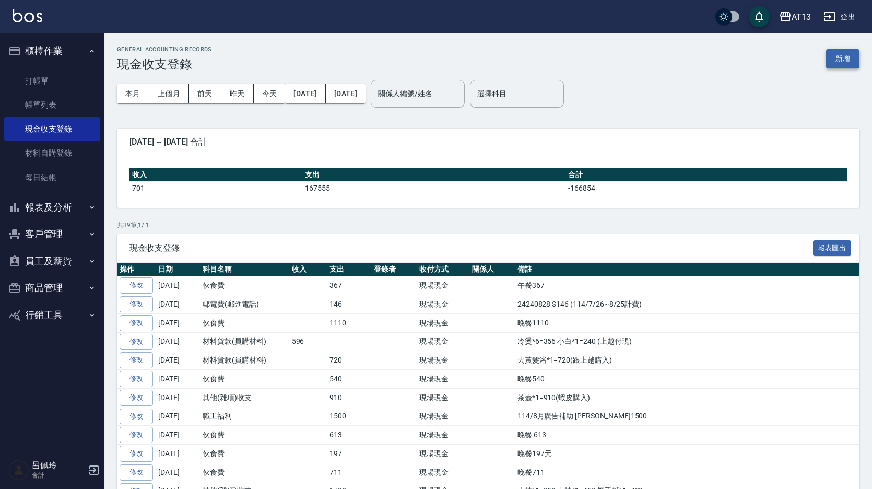
click at [838, 57] on button "新增" at bounding box center [842, 58] width 33 height 19
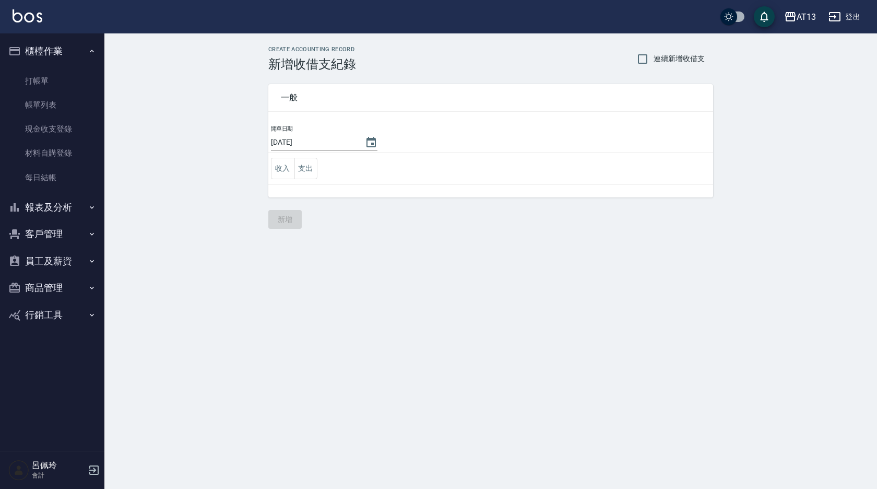
drag, startPoint x: 313, startPoint y: 159, endPoint x: 334, endPoint y: 160, distance: 20.9
click at [312, 159] on button "支出" at bounding box center [306, 168] width 24 height 21
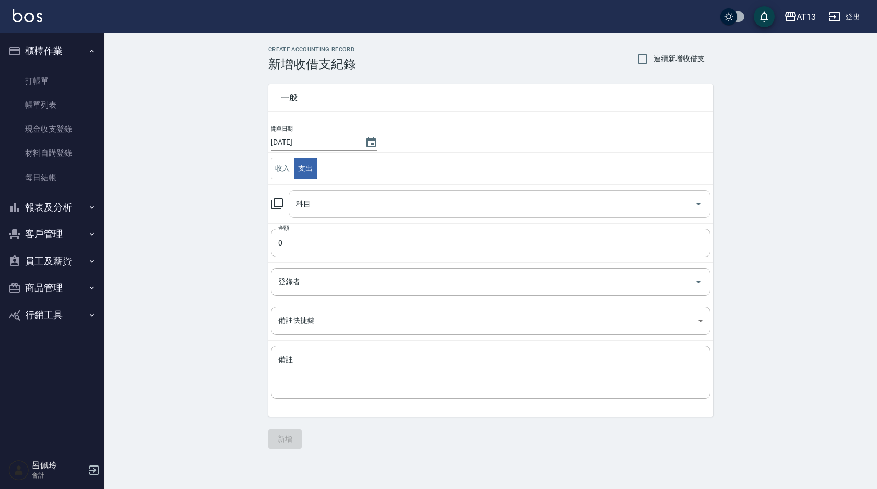
click at [699, 202] on icon "Open" at bounding box center [699, 203] width 13 height 13
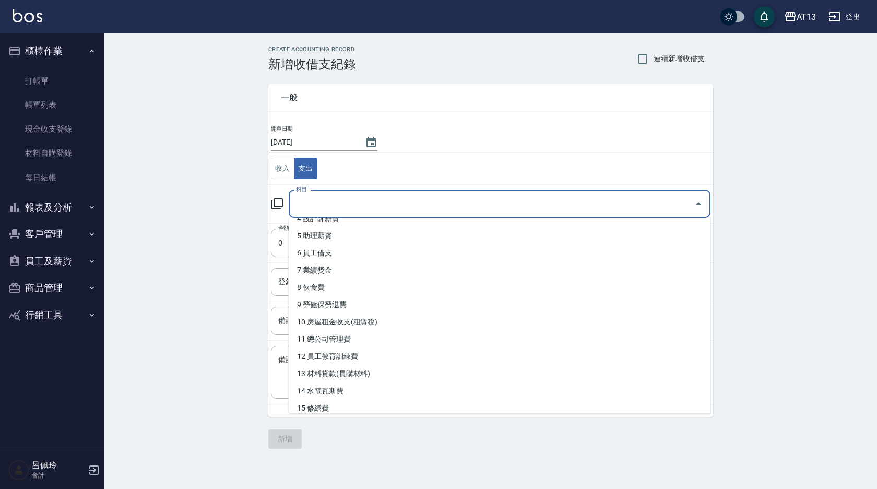
scroll to position [209, 0]
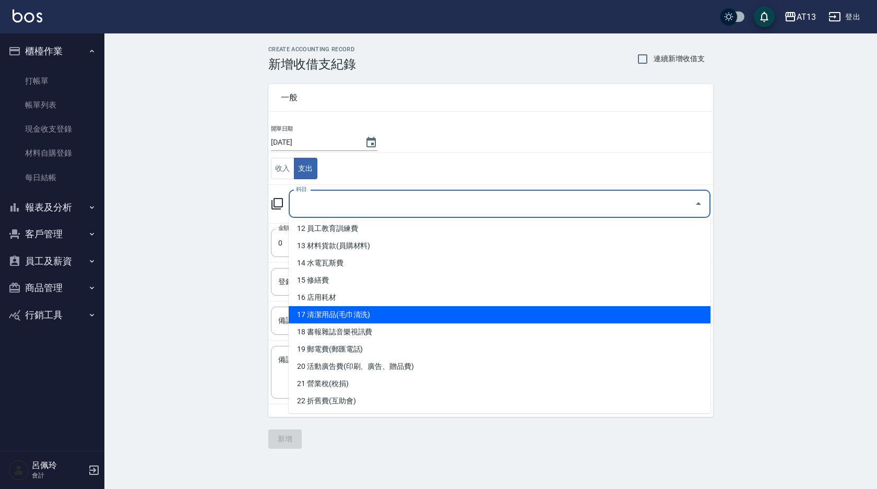
click at [457, 315] on li "17 清潔用品(毛巾清洗)" at bounding box center [500, 314] width 422 height 17
type input "17 清潔用品(毛巾清洗)"
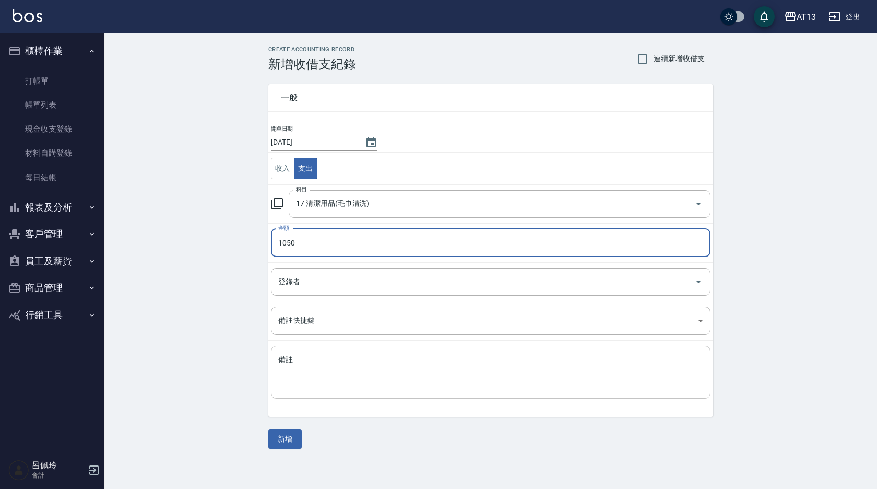
type input "1050"
click at [362, 362] on textarea "備註" at bounding box center [490, 373] width 425 height 36
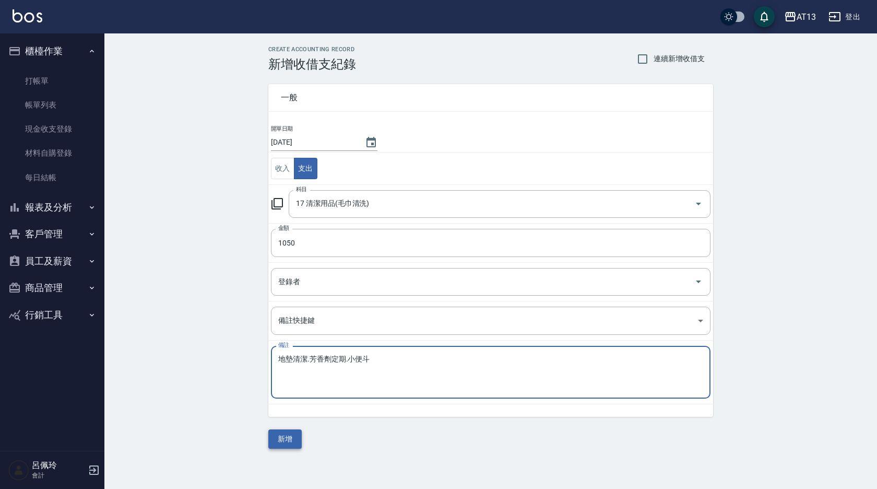
type textarea "地墊清潔.芳香劑定期.小便斗"
click at [282, 439] on button "新增" at bounding box center [284, 438] width 33 height 19
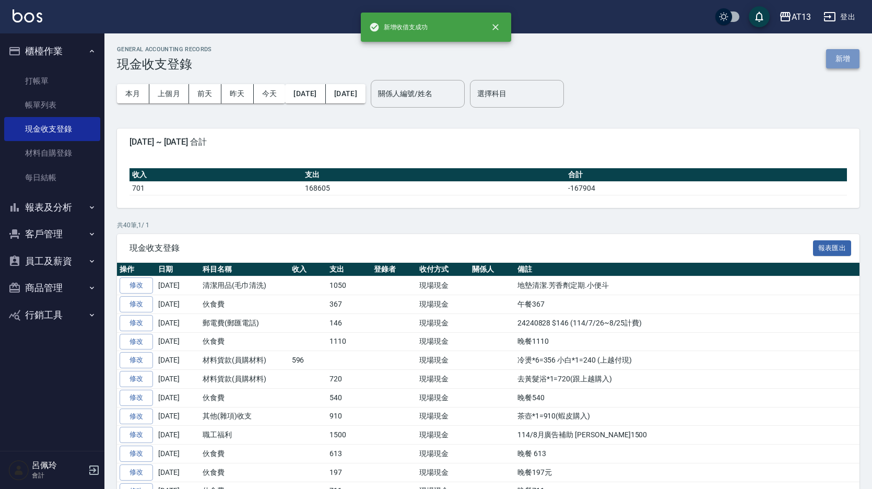
click at [848, 53] on button "新增" at bounding box center [842, 58] width 33 height 19
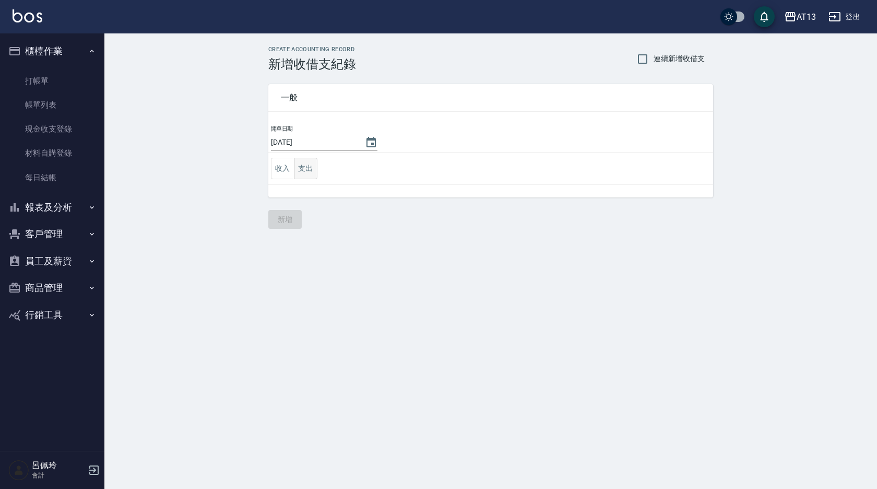
click at [299, 166] on button "支出" at bounding box center [306, 168] width 24 height 21
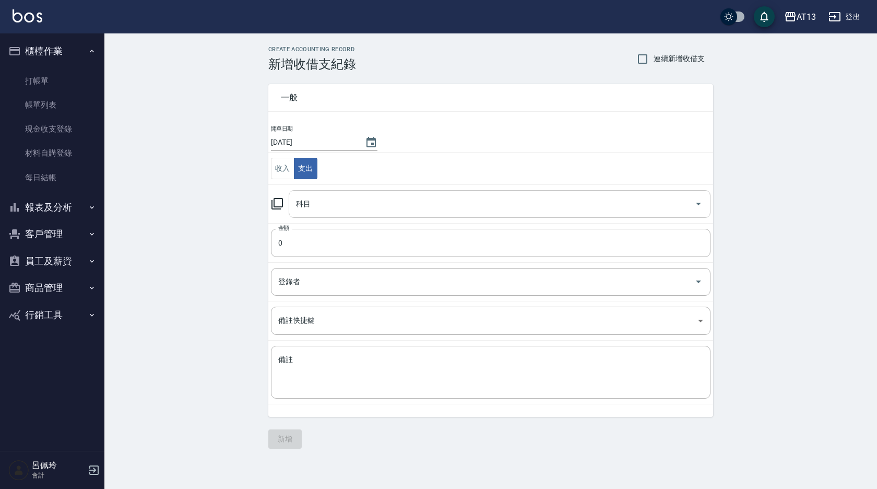
click at [697, 204] on icon "Open" at bounding box center [699, 203] width 13 height 13
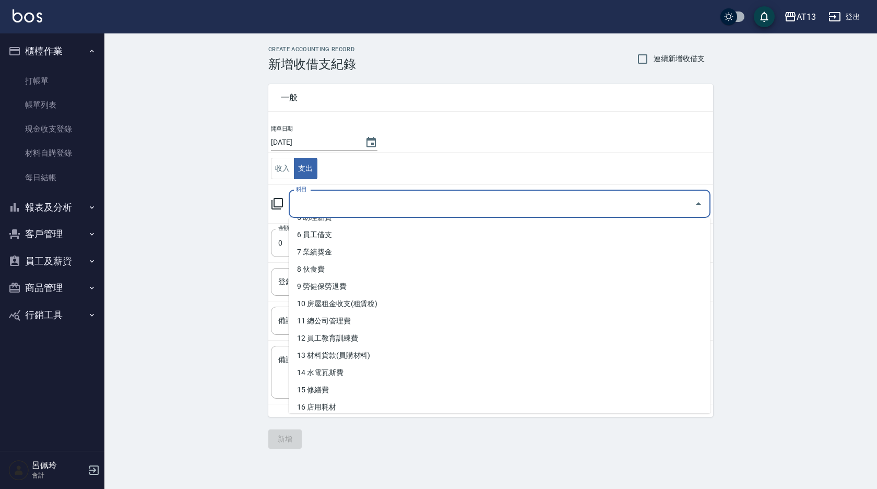
scroll to position [103, 0]
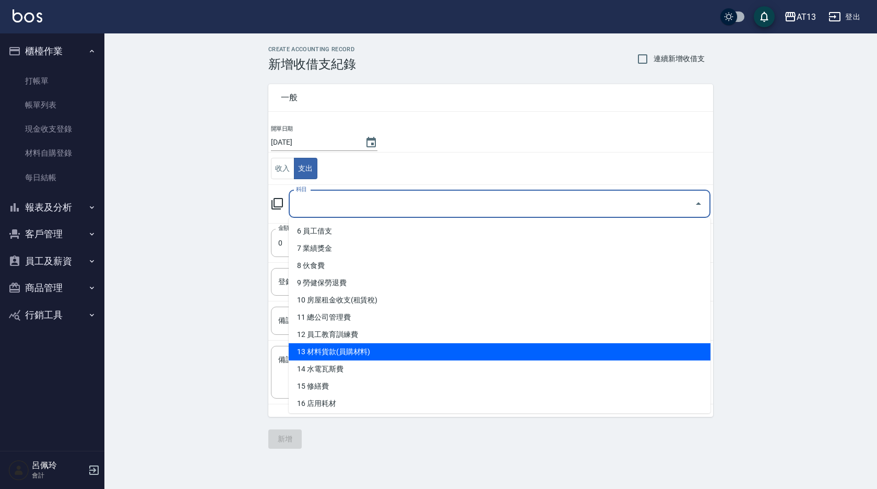
click at [599, 356] on li "13 材料貨款(員購材料)" at bounding box center [500, 351] width 422 height 17
type input "13 材料貨款(員購材料)"
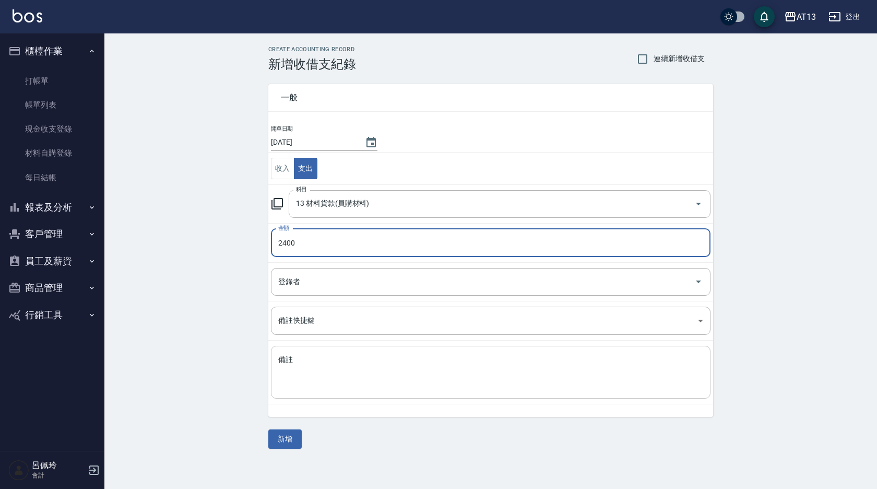
type input "2400"
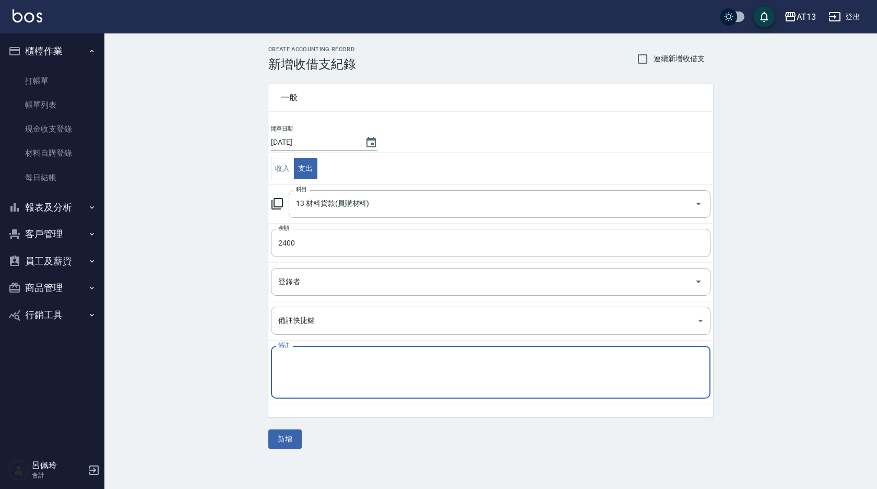
click at [507, 379] on textarea "備註" at bounding box center [490, 373] width 425 height 36
type textarea "店販吹風機*3=2400(跟小勳購入)"
click at [289, 436] on button "新增" at bounding box center [284, 438] width 33 height 19
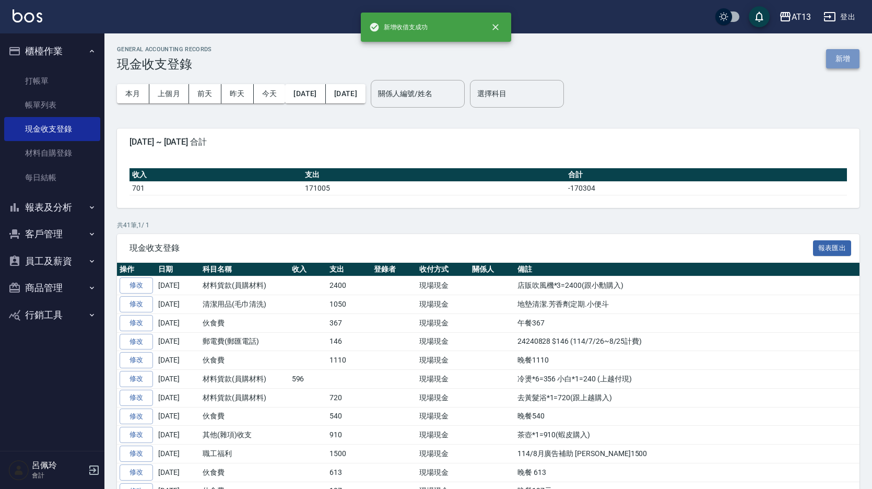
click at [842, 58] on button "新增" at bounding box center [842, 58] width 33 height 19
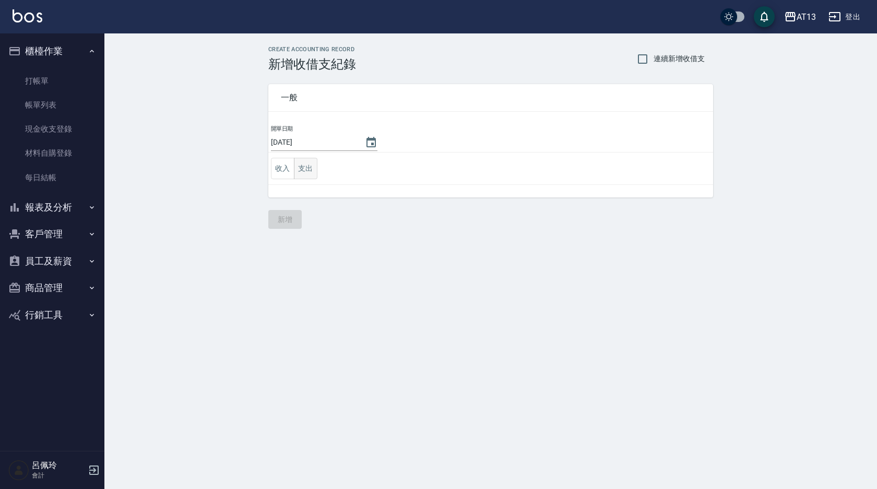
click at [306, 168] on button "支出" at bounding box center [306, 168] width 24 height 21
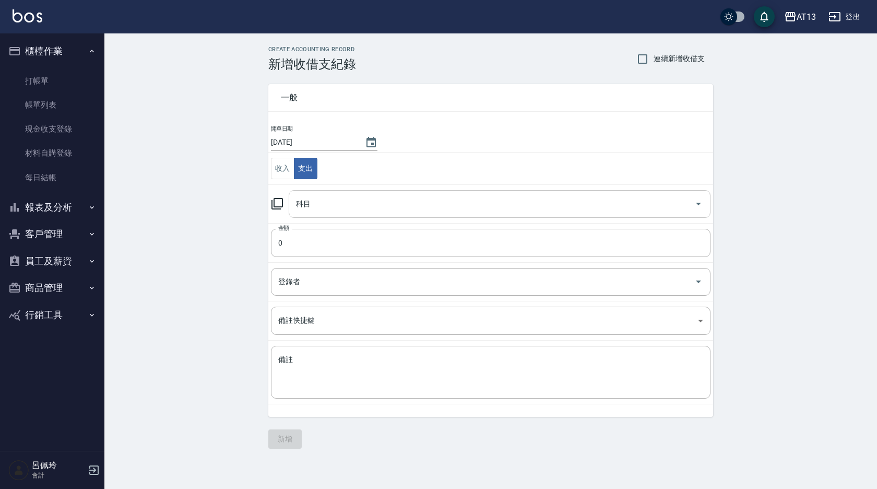
click at [702, 199] on icon "Open" at bounding box center [699, 203] width 13 height 13
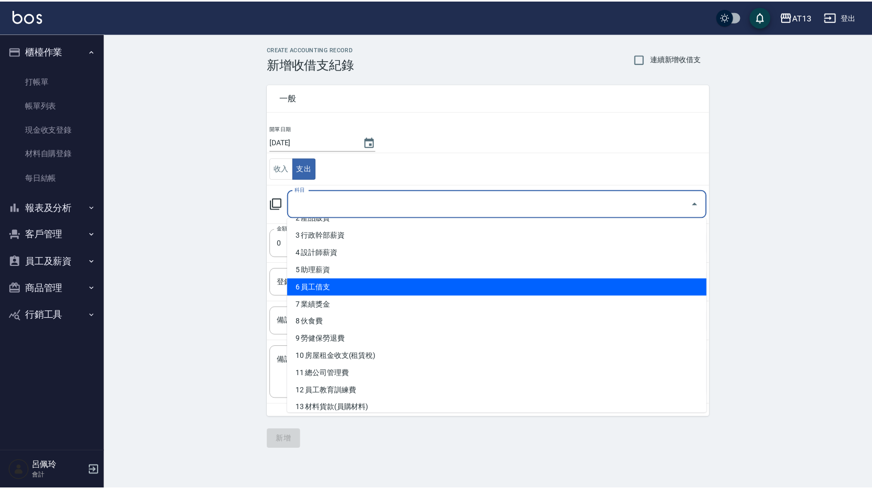
scroll to position [104, 0]
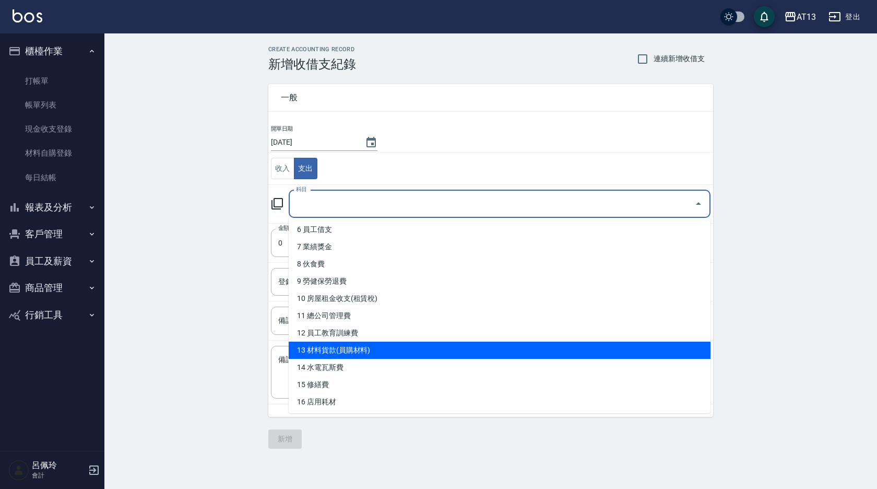
click at [377, 352] on li "13 材料貨款(員購材料)" at bounding box center [500, 350] width 422 height 17
type input "13 材料貨款(員購材料)"
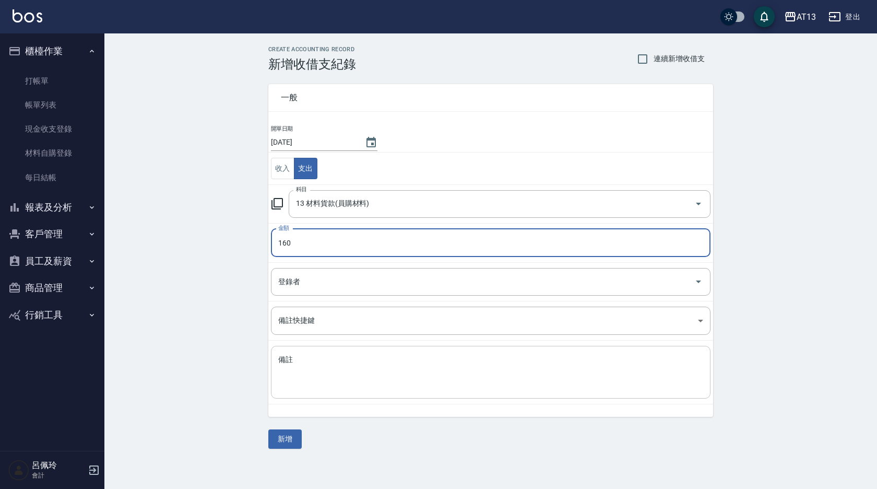
type input "160"
click at [366, 381] on textarea "備註" at bounding box center [490, 373] width 425 height 36
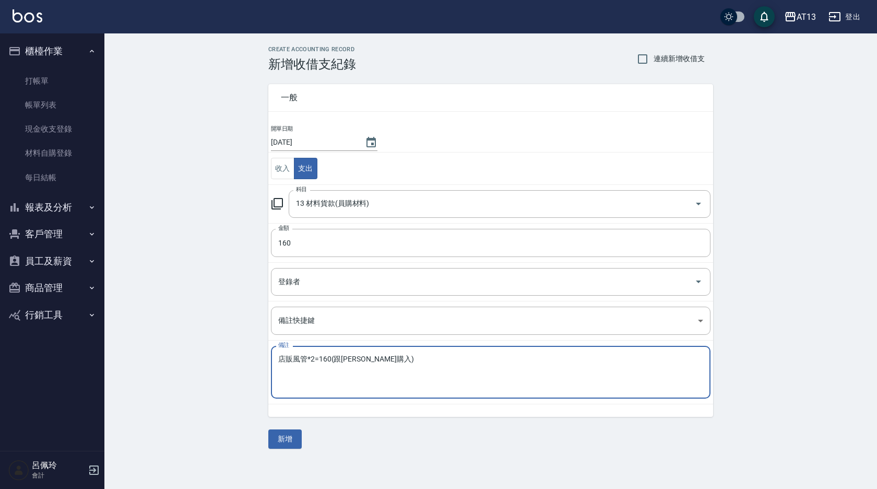
click at [424, 368] on textarea "店販風管*2=160(跟[PERSON_NAME]購入)" at bounding box center [490, 373] width 425 height 36
type textarea "店販風管*2=160(跟[PERSON_NAME]購入)"
click at [294, 437] on button "新增" at bounding box center [284, 438] width 33 height 19
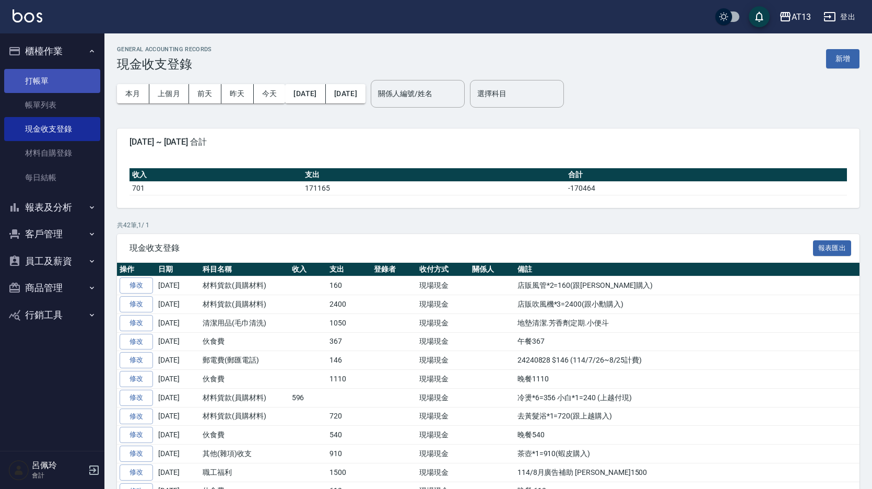
click at [42, 82] on link "打帳單" at bounding box center [52, 81] width 96 height 24
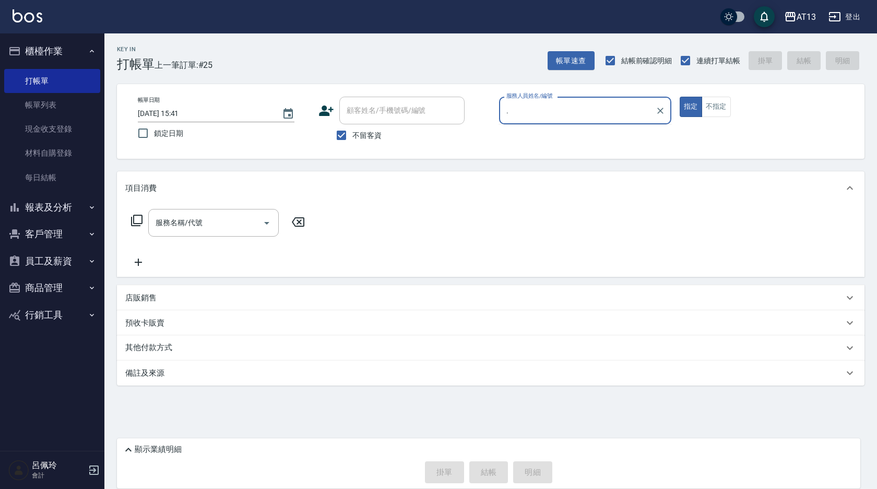
type input "."
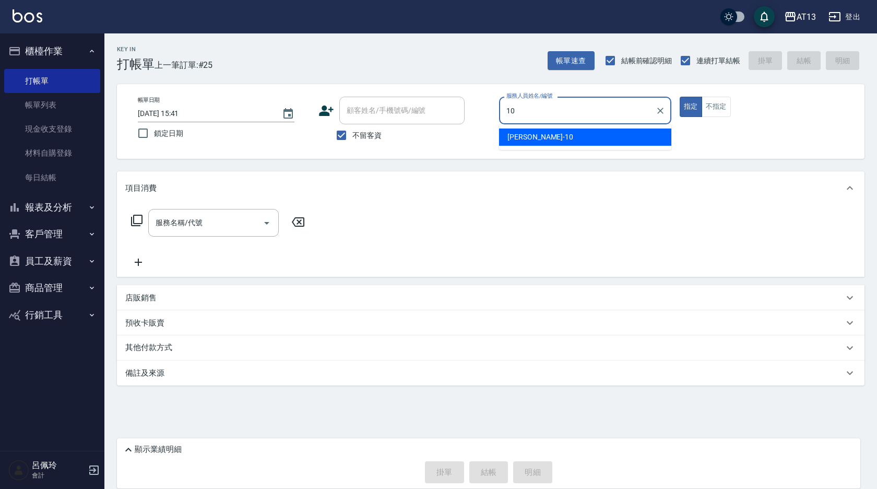
click at [535, 138] on div "[PERSON_NAME] -10" at bounding box center [585, 136] width 172 height 17
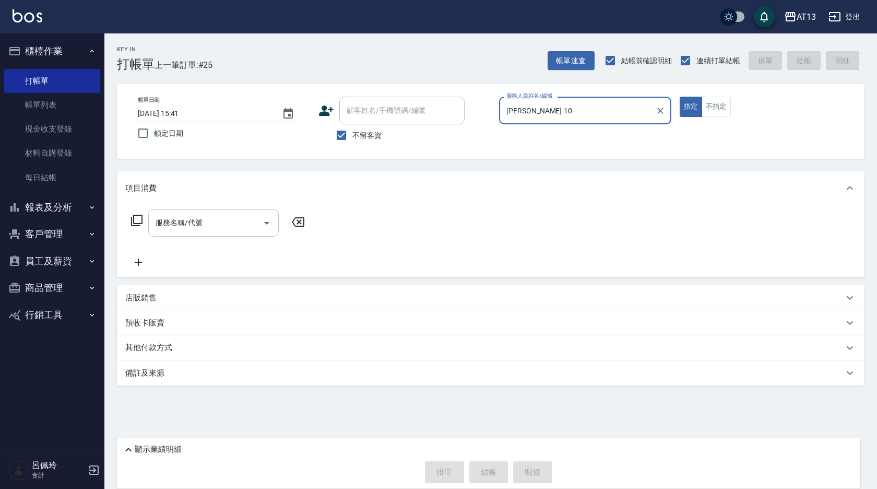
type input "[PERSON_NAME]-10"
click at [206, 225] on input "服務名稱/代號" at bounding box center [206, 223] width 106 height 18
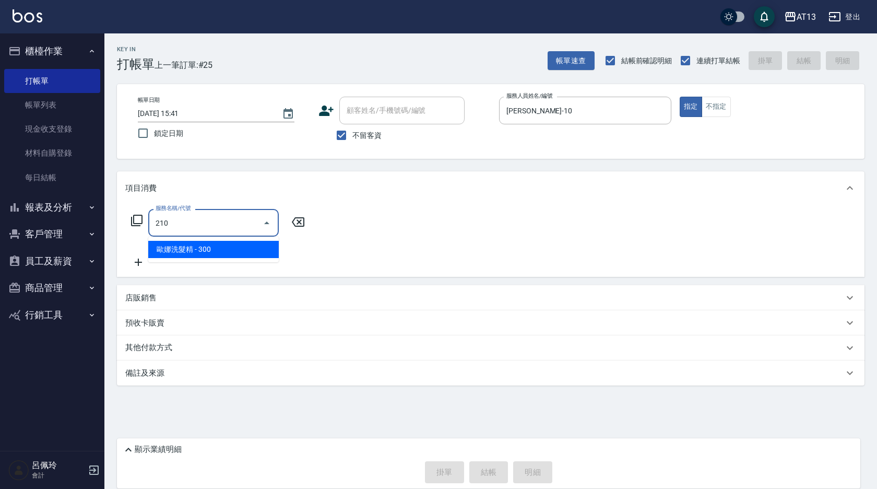
type input "歐娜洗髮精(210)"
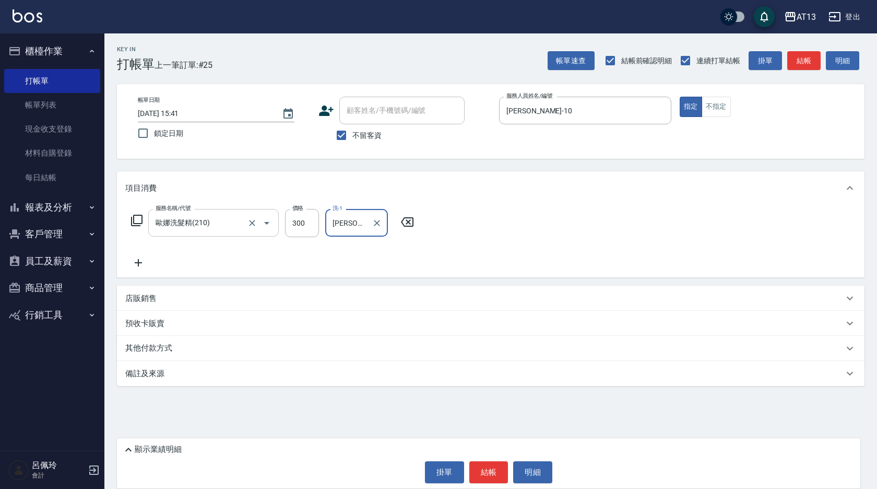
type input "[PERSON_NAME]-24"
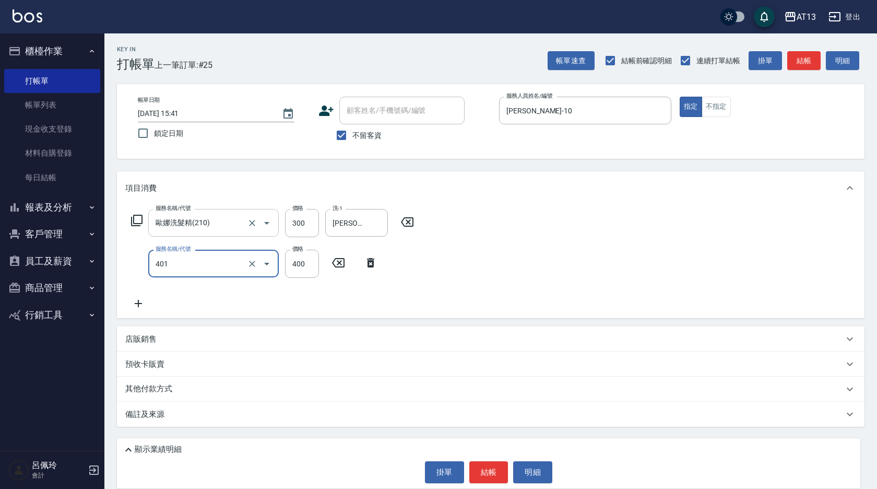
type input "剪髮(401)"
type input "300"
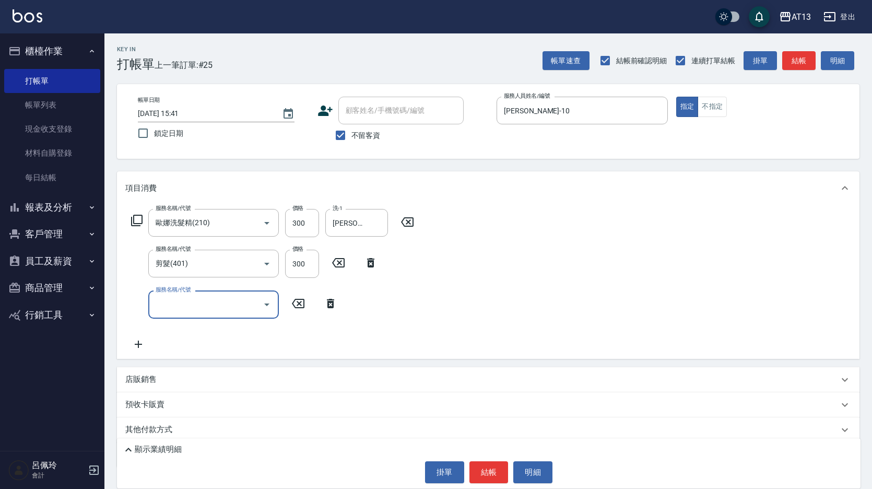
click at [534, 317] on div "服務名稱/代號 [PERSON_NAME]洗髮精(210) 服務名稱/代號 價格 300 價格 洗-1 [PERSON_NAME]-24 洗-1 服務名稱/代…" at bounding box center [488, 282] width 743 height 154
click at [486, 466] on button "結帳" at bounding box center [489, 472] width 39 height 22
click at [489, 471] on button "結帳" at bounding box center [489, 472] width 39 height 22
click at [482, 476] on button "結帳" at bounding box center [489, 472] width 39 height 22
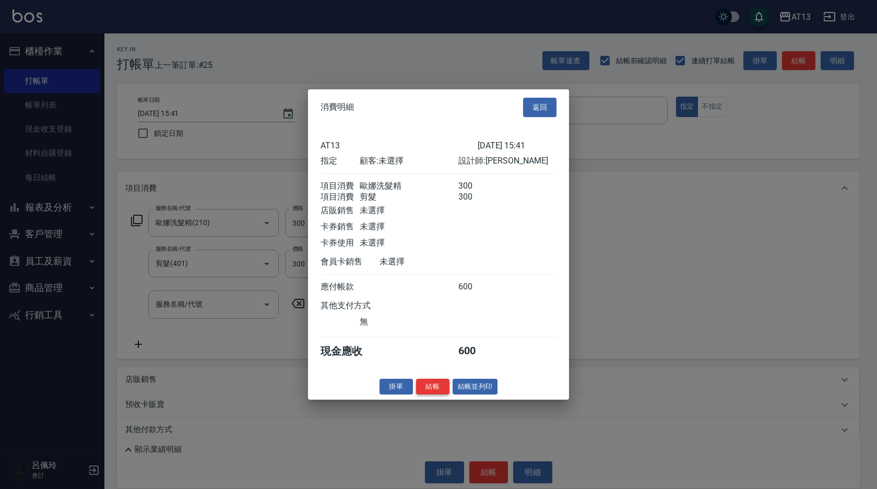
click at [437, 394] on button "結帳" at bounding box center [432, 386] width 33 height 16
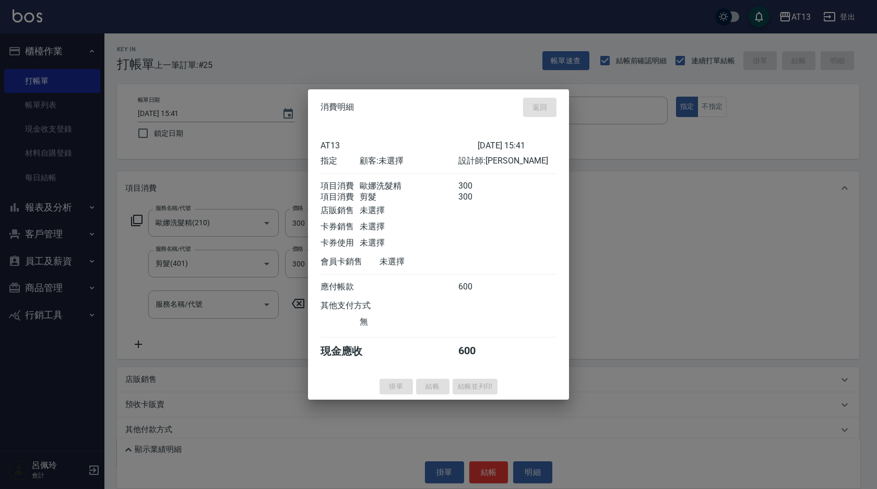
type input "[DATE] 15:59"
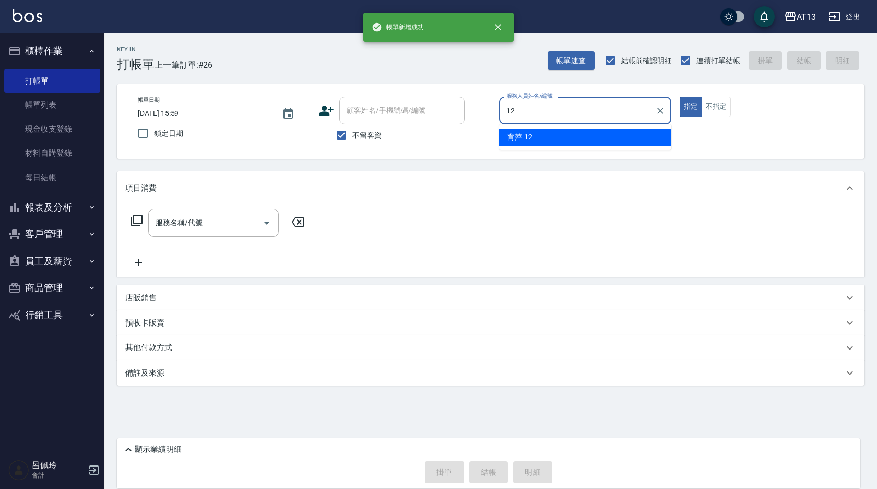
click at [524, 139] on span "育萍 -12" at bounding box center [520, 137] width 25 height 11
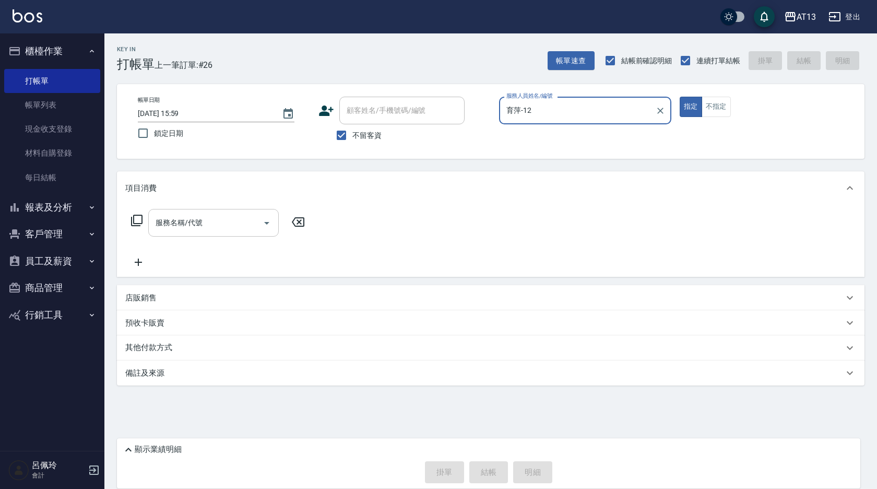
type input "育萍-12"
click at [203, 223] on input "服務名稱/代號" at bounding box center [206, 223] width 106 height 18
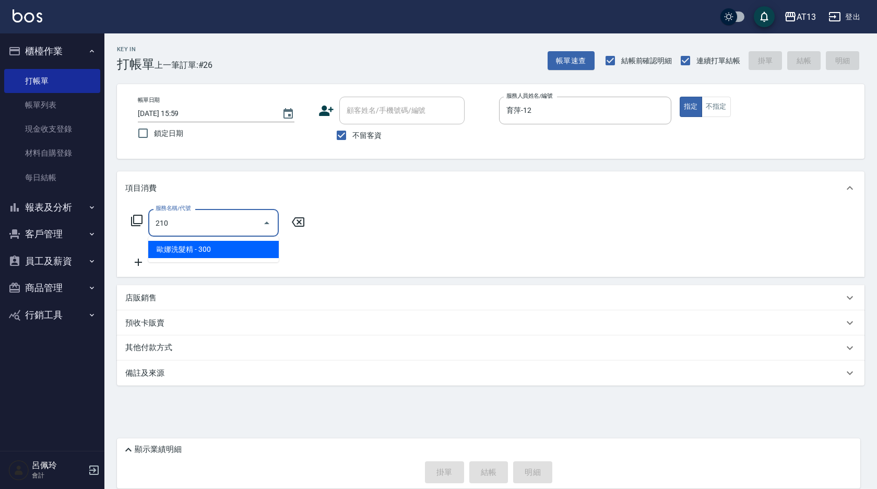
type input "歐娜洗髮精(210)"
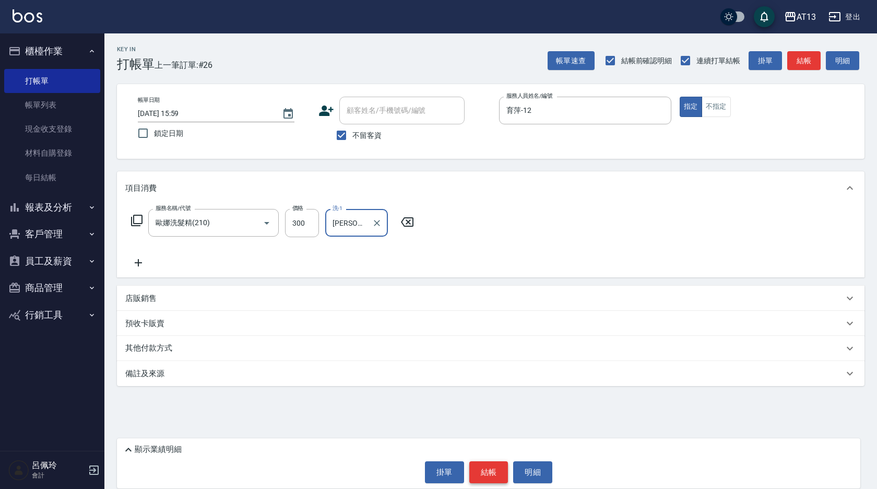
type input "[PERSON_NAME]-26"
click at [481, 463] on button "結帳" at bounding box center [489, 472] width 39 height 22
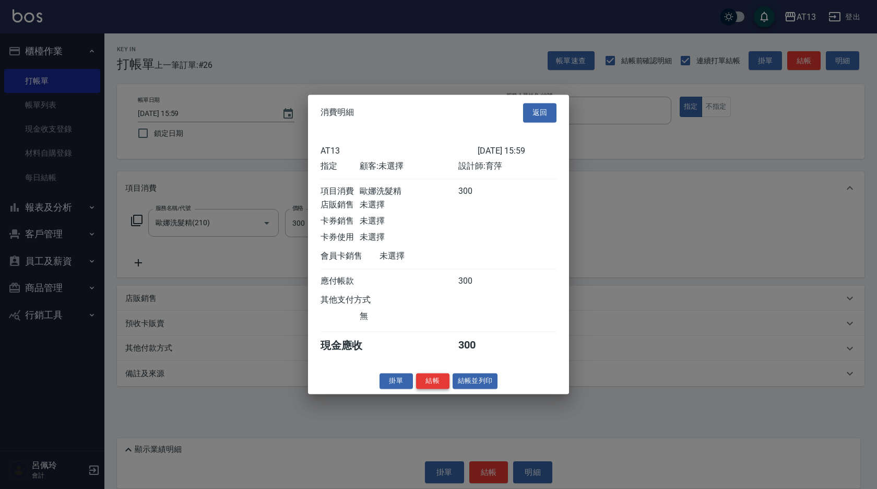
click at [428, 389] on button "結帳" at bounding box center [432, 381] width 33 height 16
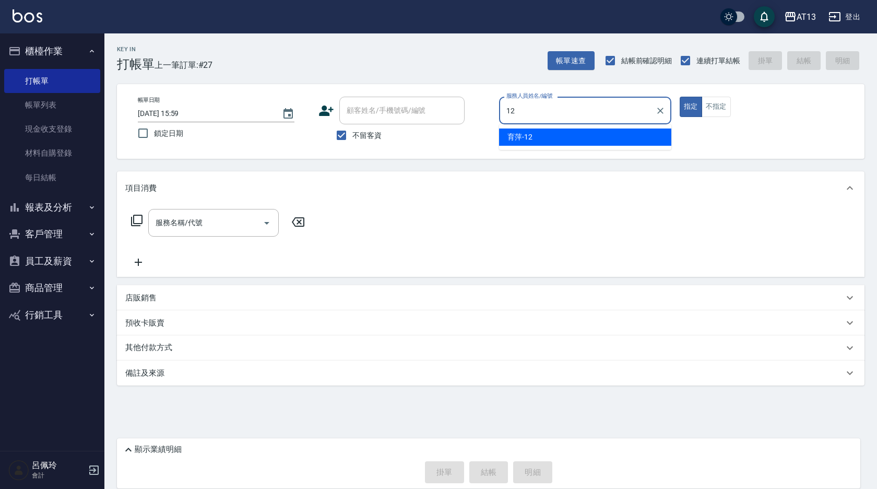
click at [518, 133] on span "育萍 -12" at bounding box center [520, 137] width 25 height 11
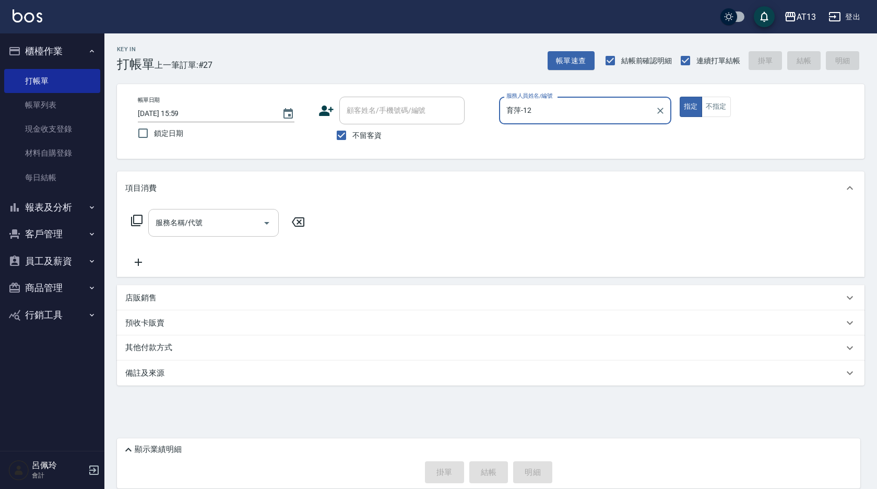
type input "育萍-12"
click at [245, 229] on input "服務名稱/代號" at bounding box center [206, 223] width 106 height 18
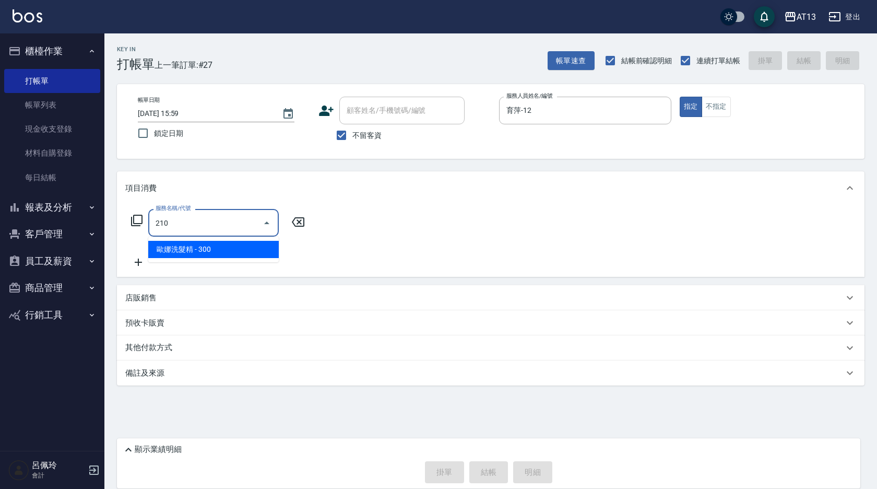
type input "歐娜洗髮精(210)"
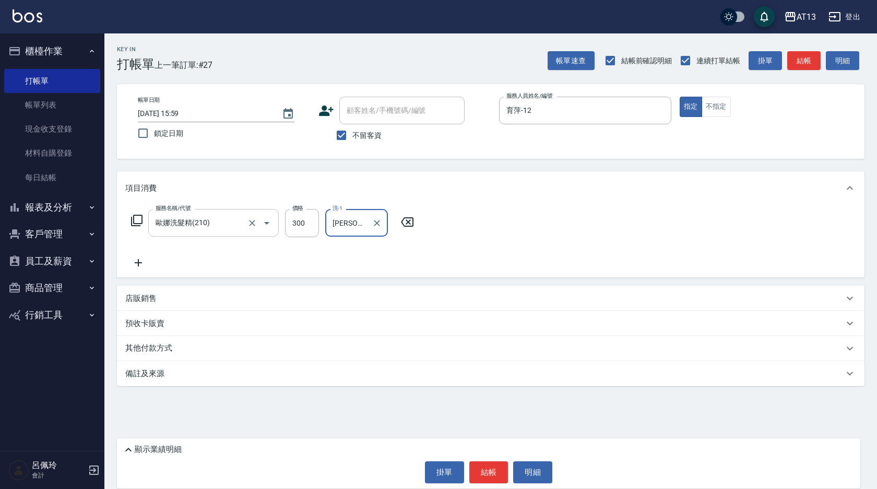
type input "[PERSON_NAME]-24"
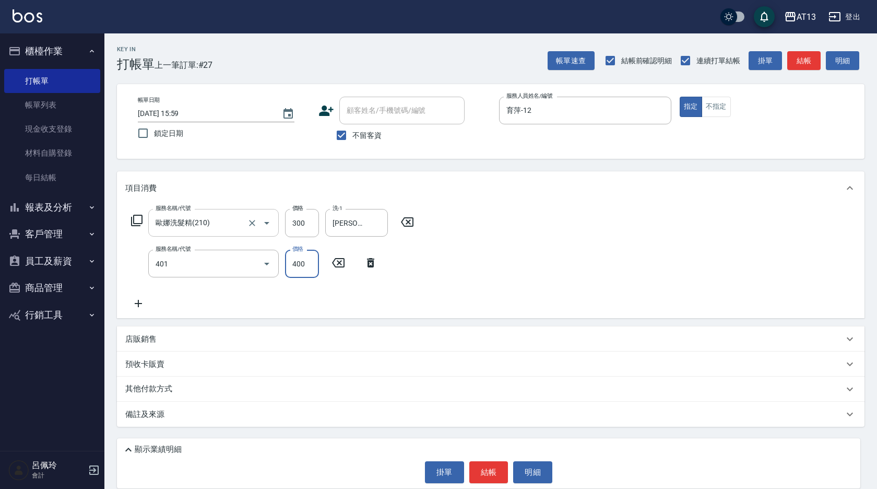
type input "剪髮(401)"
type input "500"
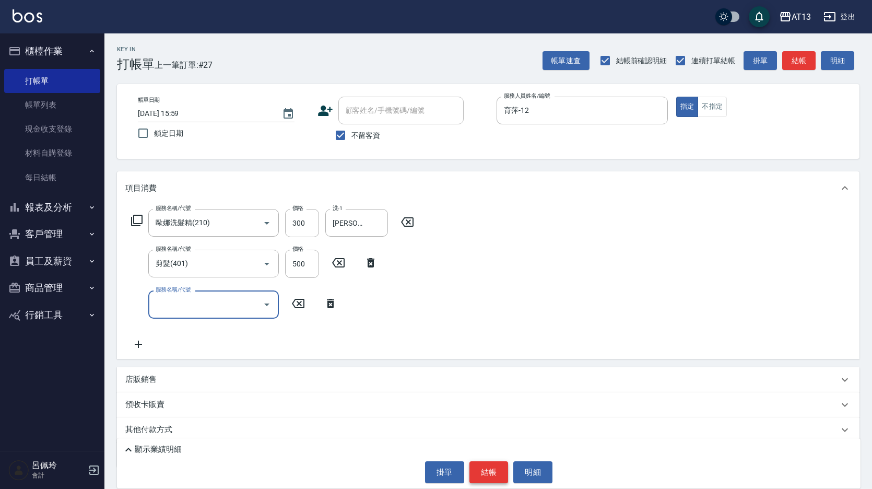
click at [481, 463] on button "結帳" at bounding box center [489, 472] width 39 height 22
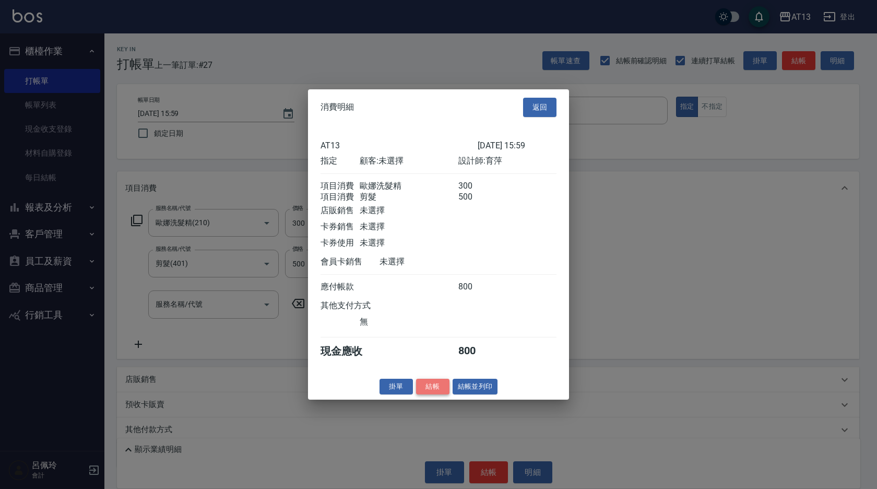
click at [427, 389] on button "結帳" at bounding box center [432, 386] width 33 height 16
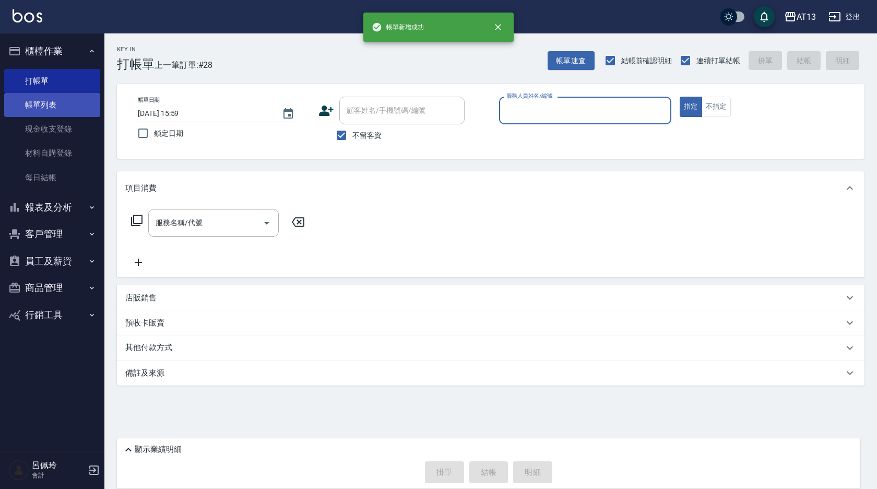
click at [35, 101] on link "帳單列表" at bounding box center [52, 105] width 96 height 24
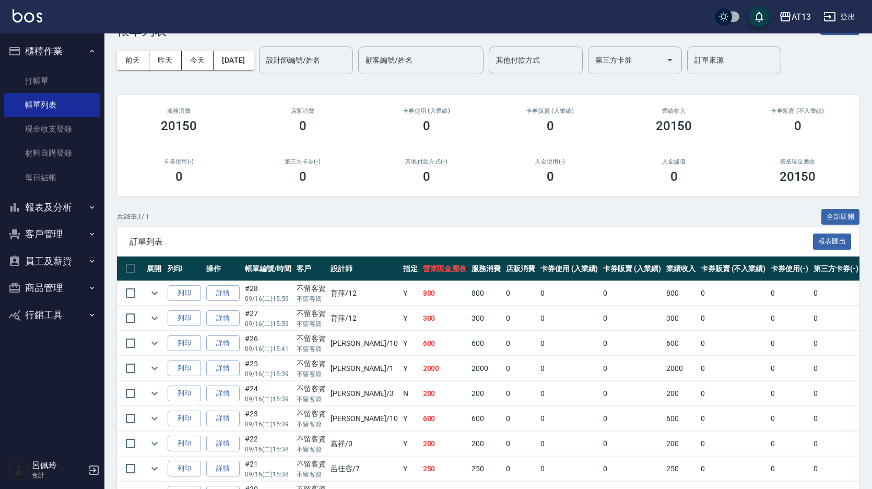
scroll to position [52, 0]
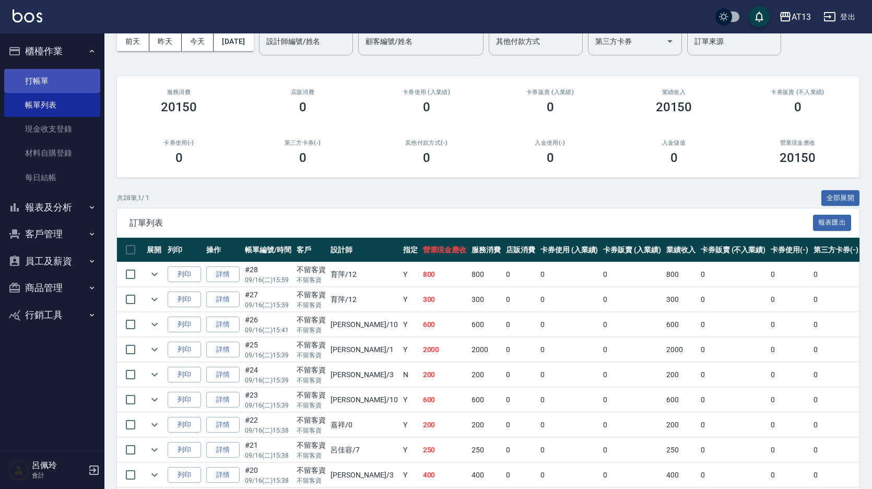
click at [36, 75] on link "打帳單" at bounding box center [52, 81] width 96 height 24
